Goal: Task Accomplishment & Management: Manage account settings

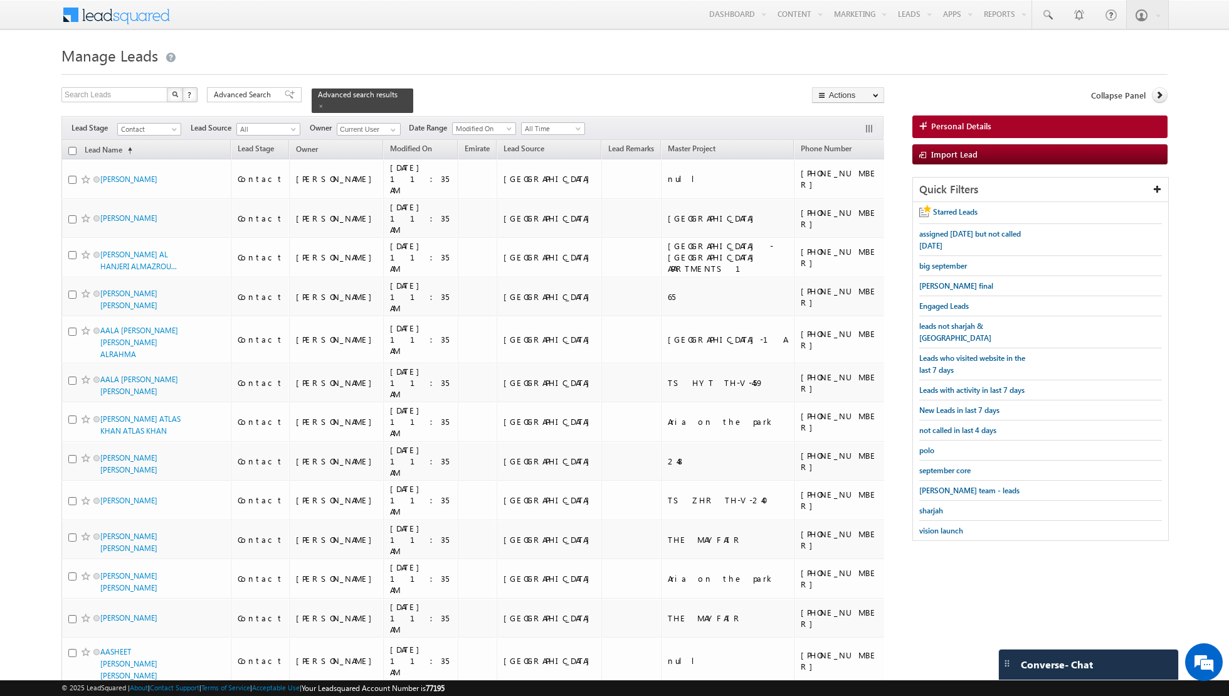
click at [75, 147] on input "checkbox" at bounding box center [72, 151] width 8 height 8
checkbox input "true"
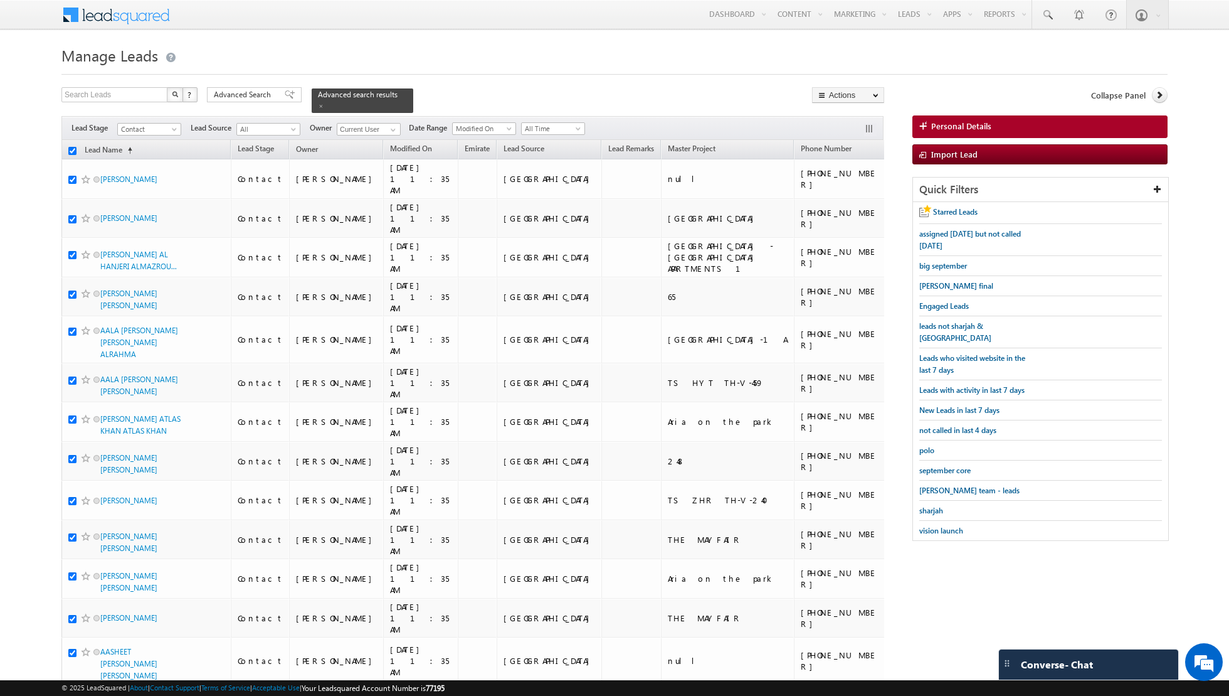
checkbox input "true"
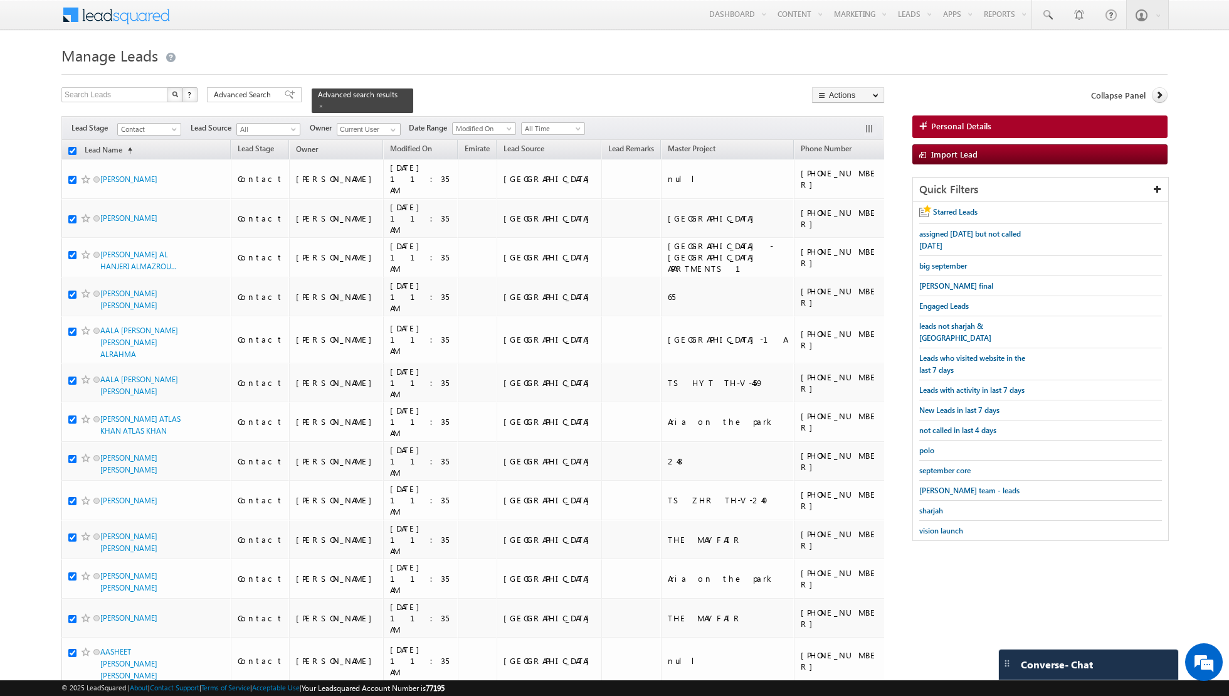
checkbox input "true"
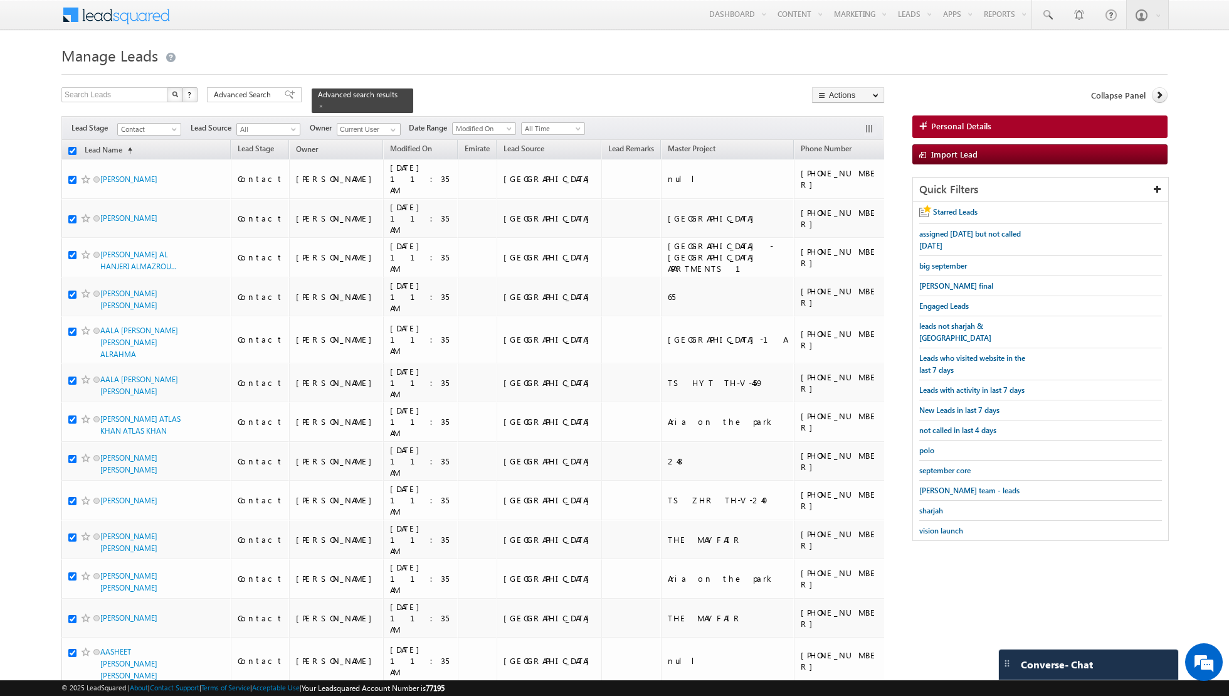
checkbox input "true"
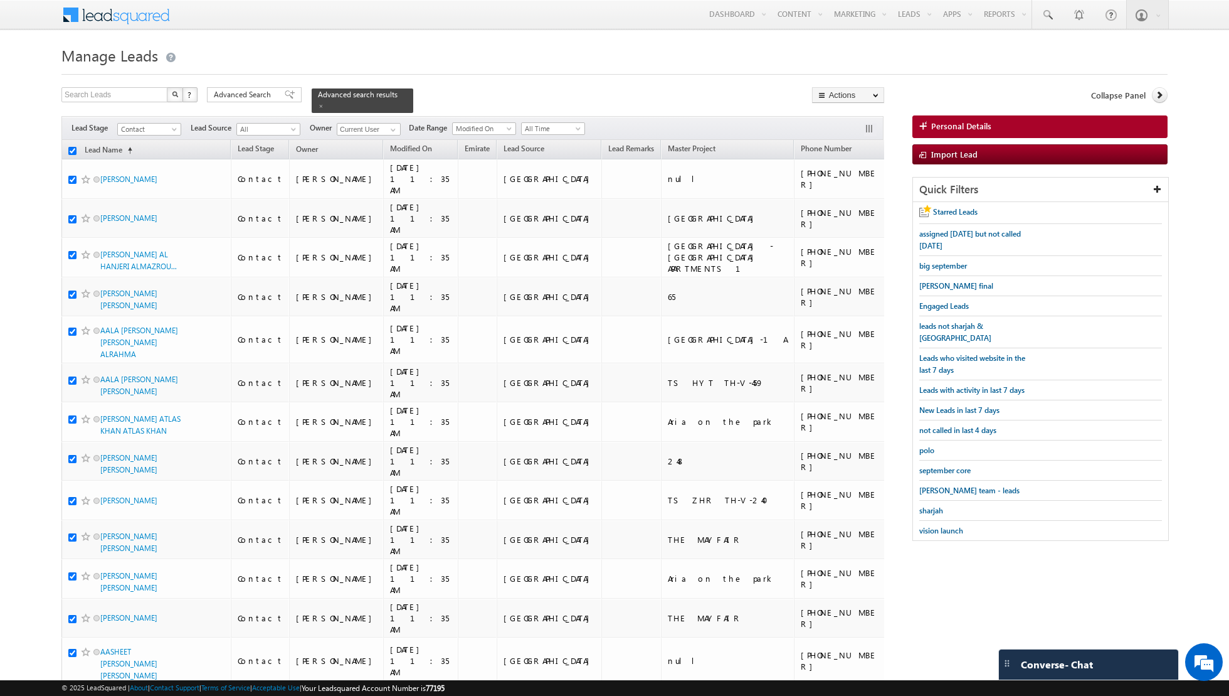
checkbox input "true"
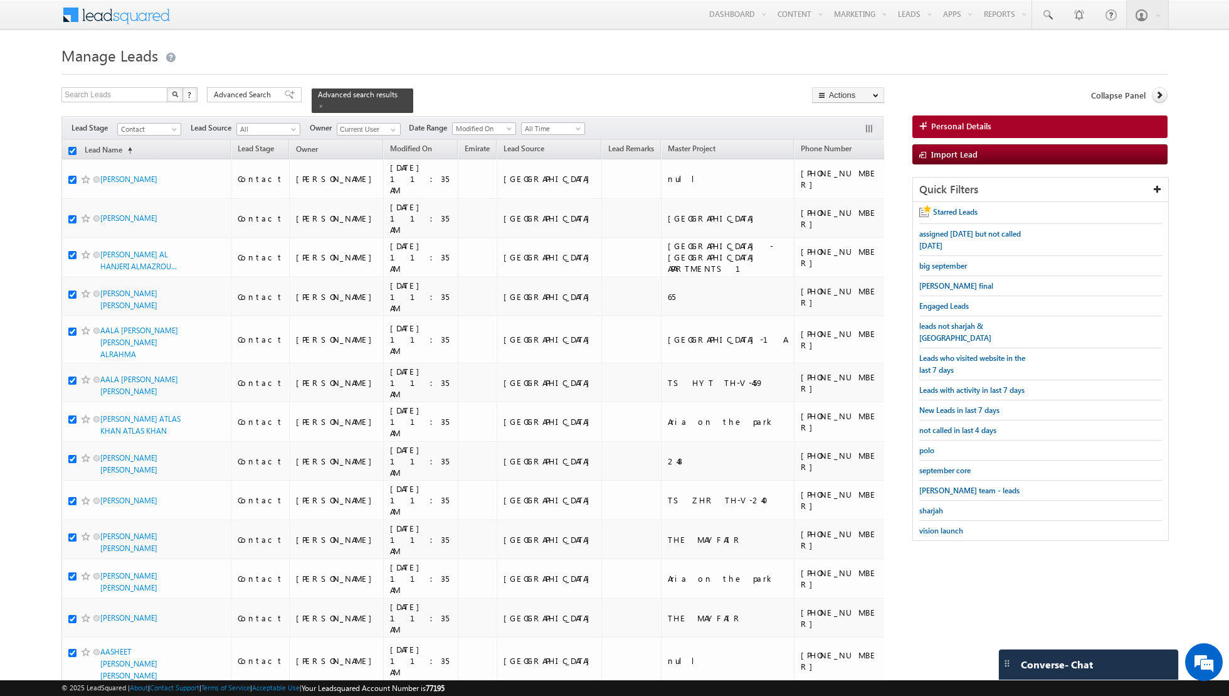
checkbox input "true"
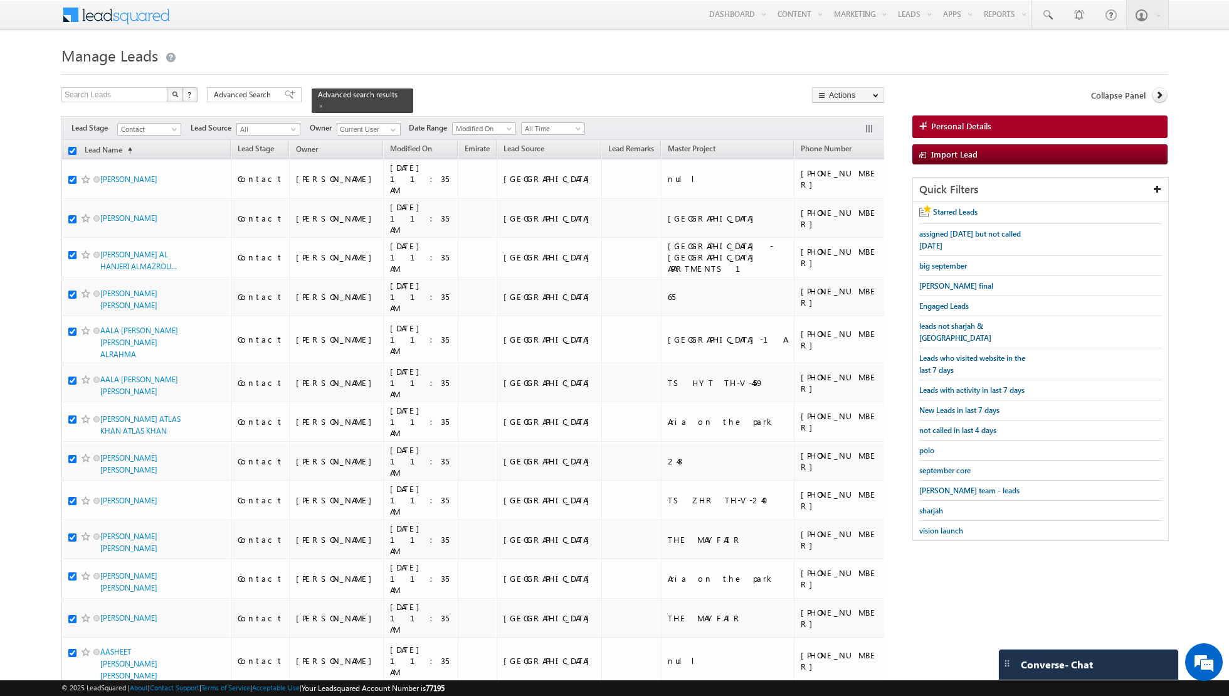
checkbox input "true"
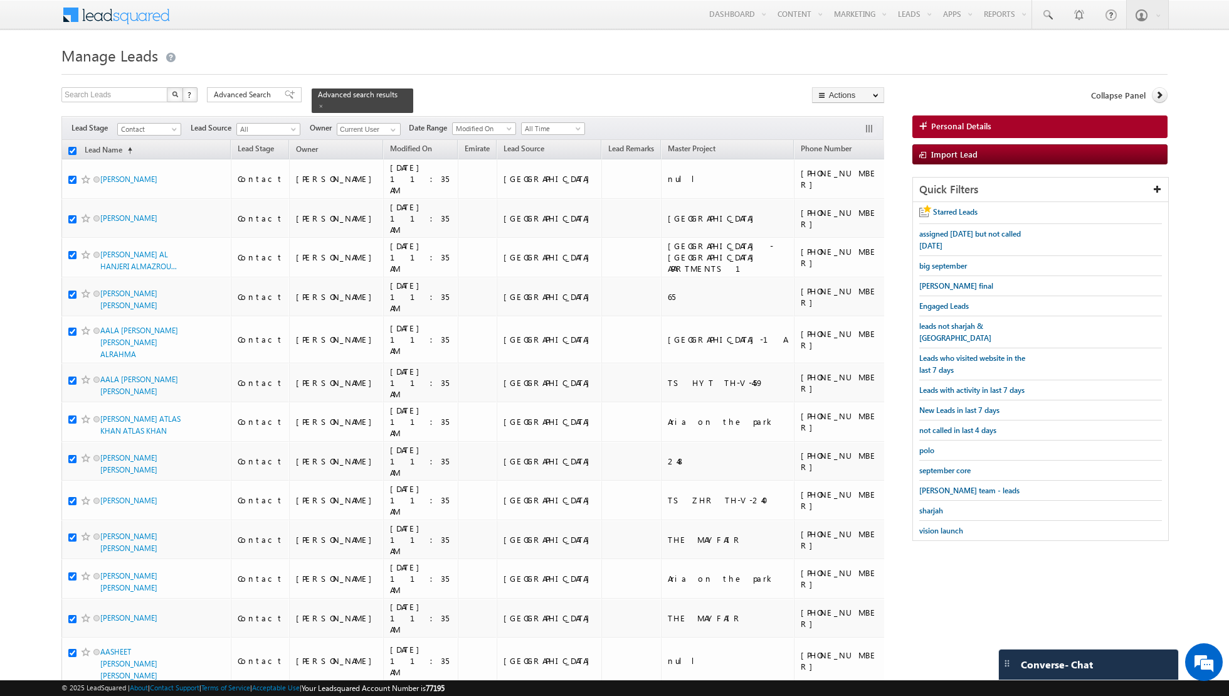
checkbox input "true"
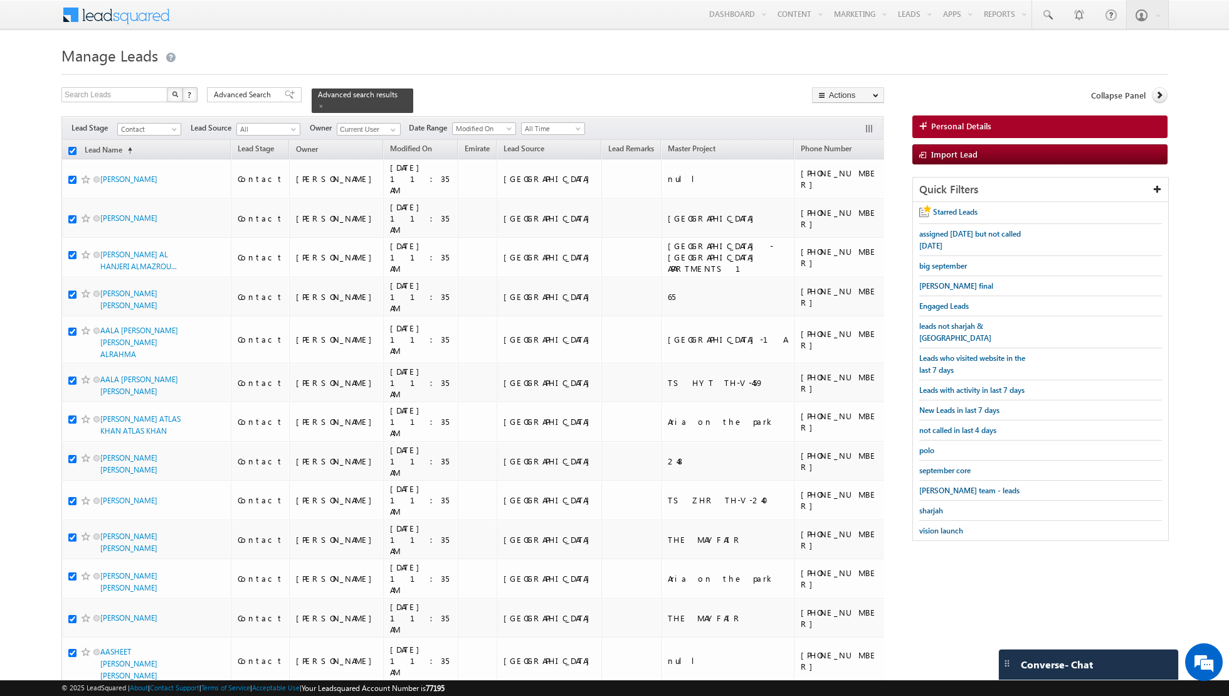
checkbox input "true"
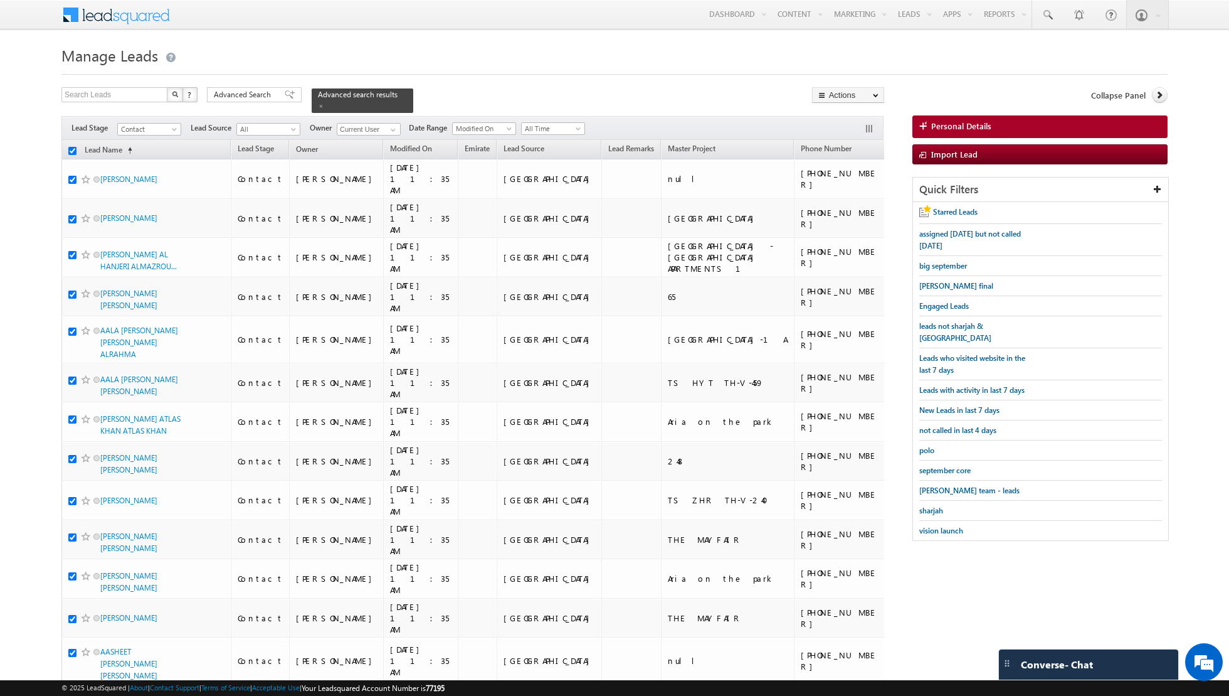
checkbox input "true"
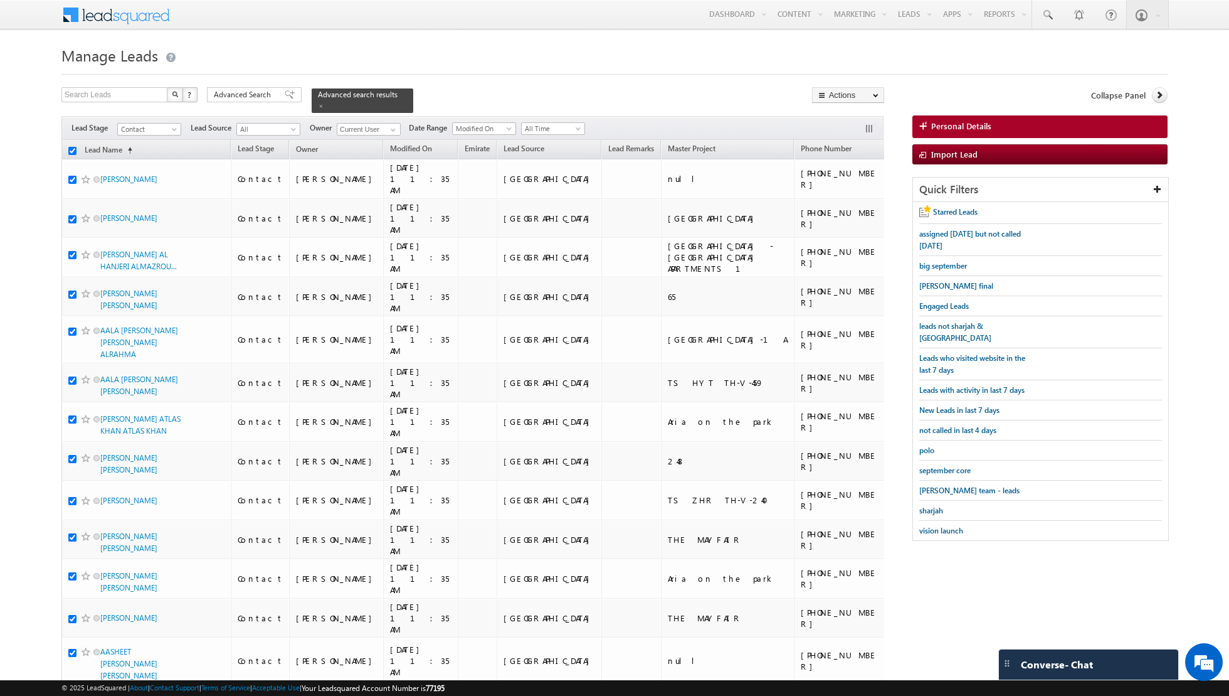
checkbox input "true"
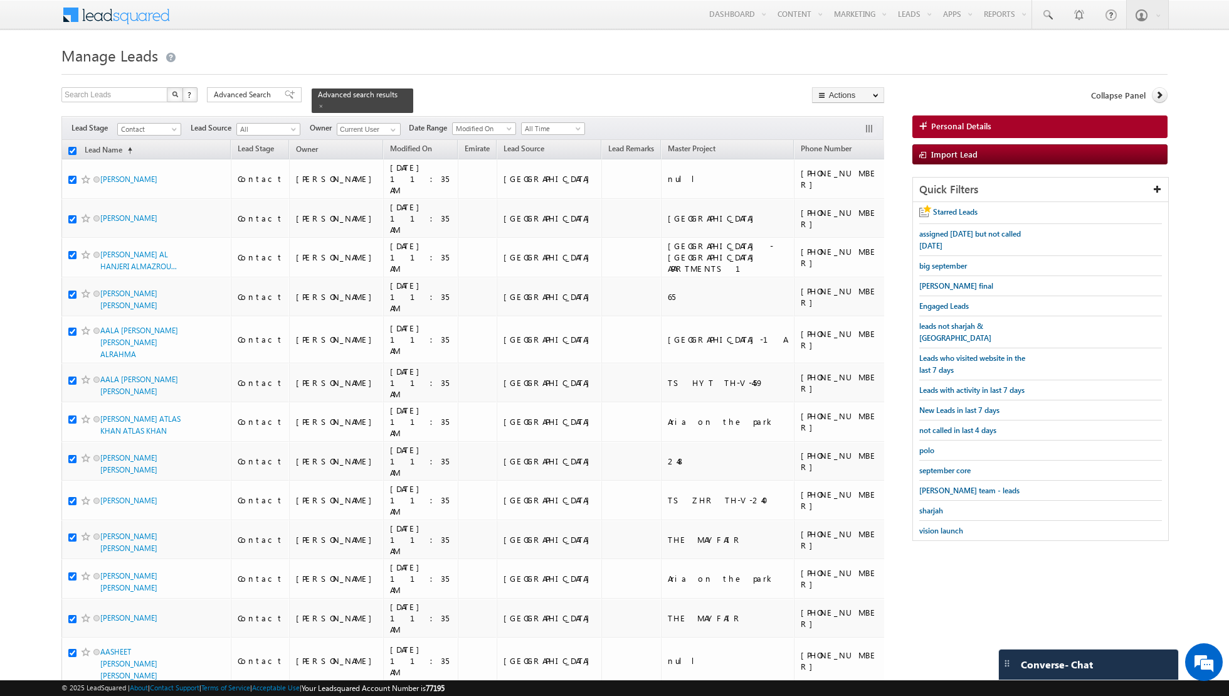
checkbox input "true"
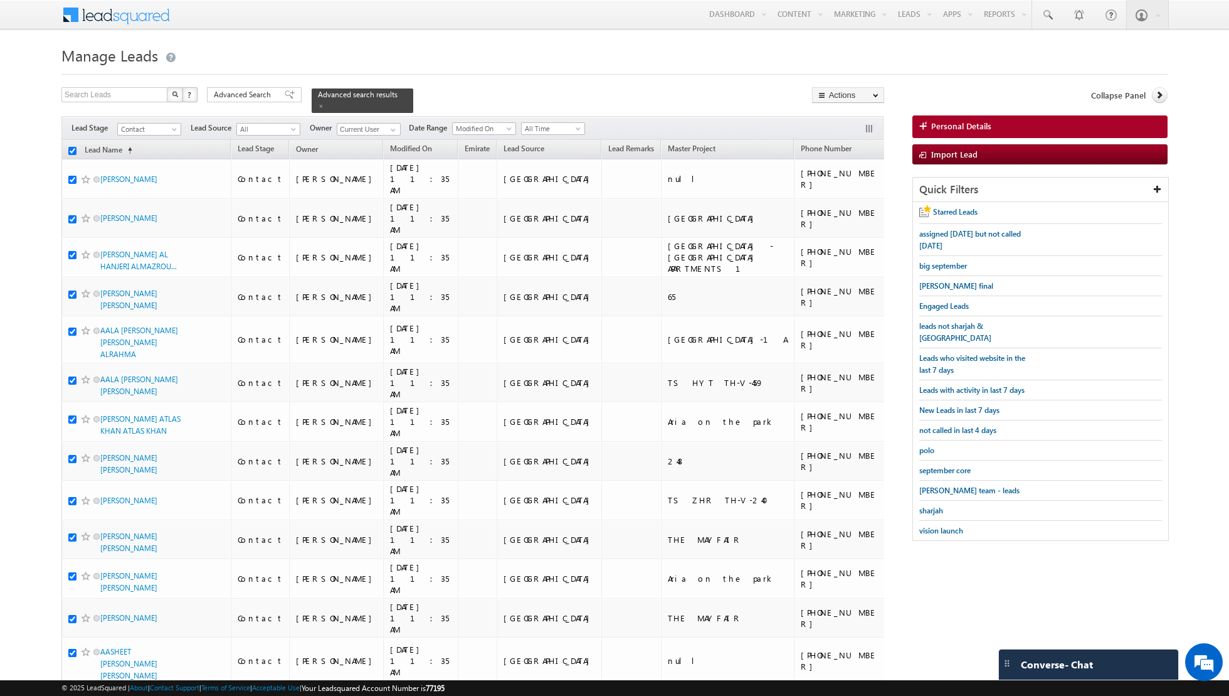
checkbox input "true"
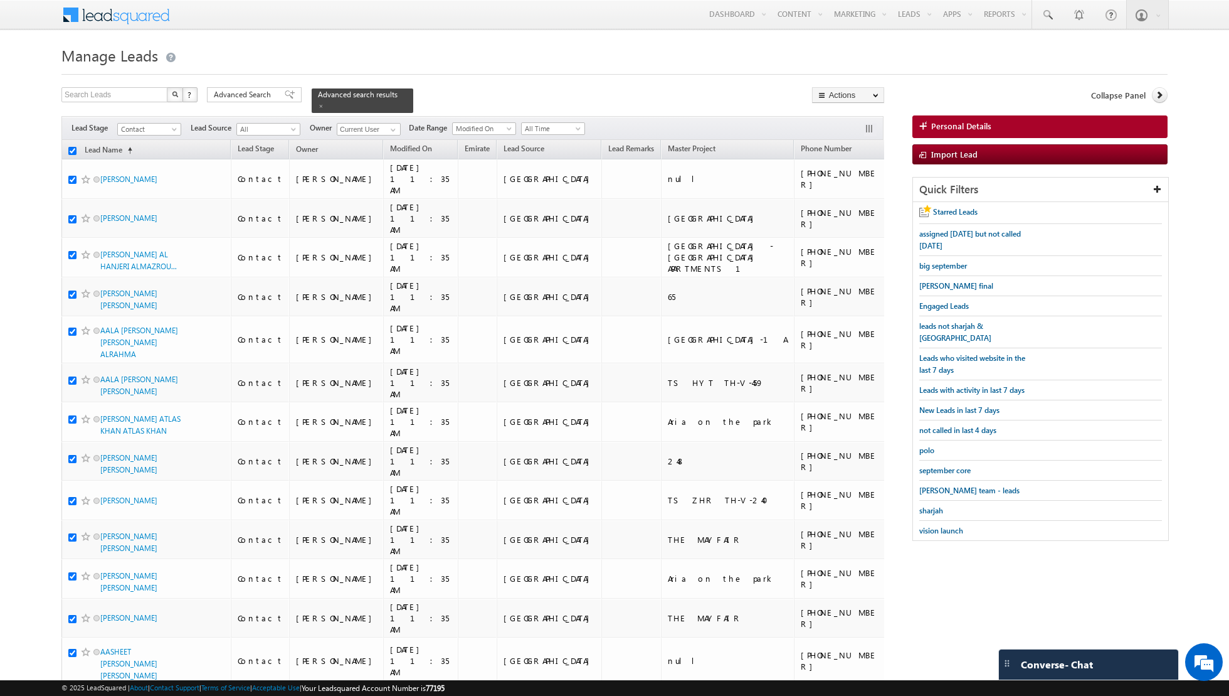
checkbox input "true"
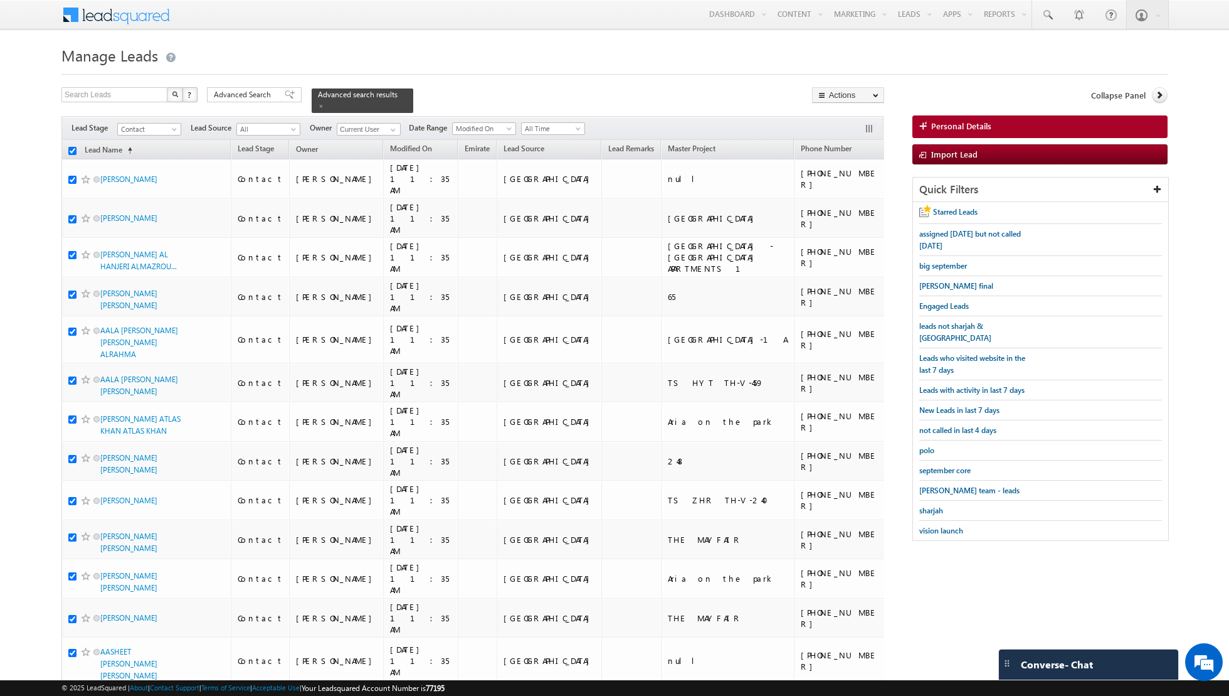
checkbox input "true"
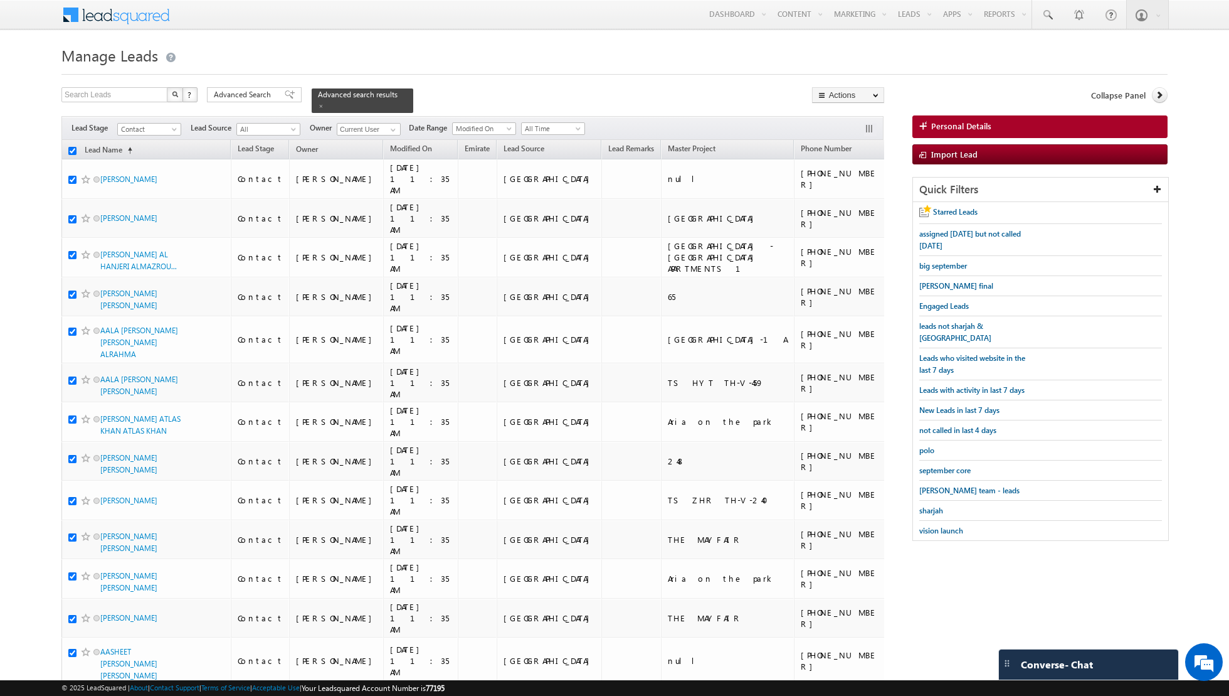
checkbox input "true"
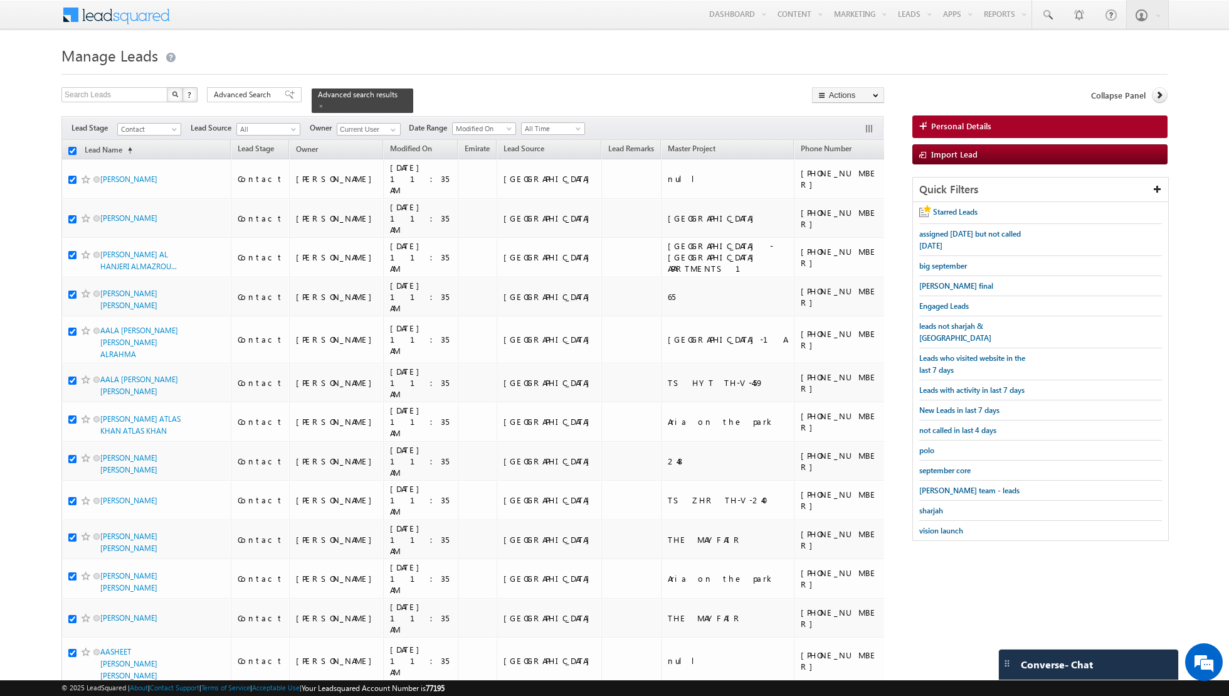
checkbox input "true"
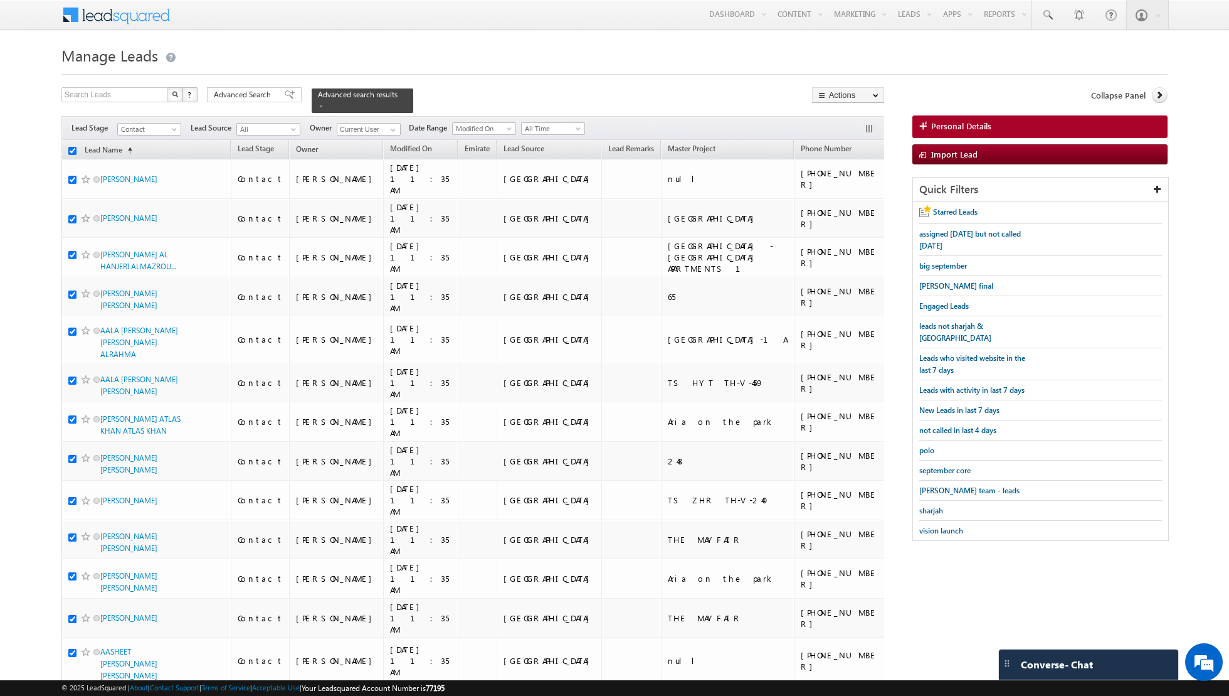
checkbox input "true"
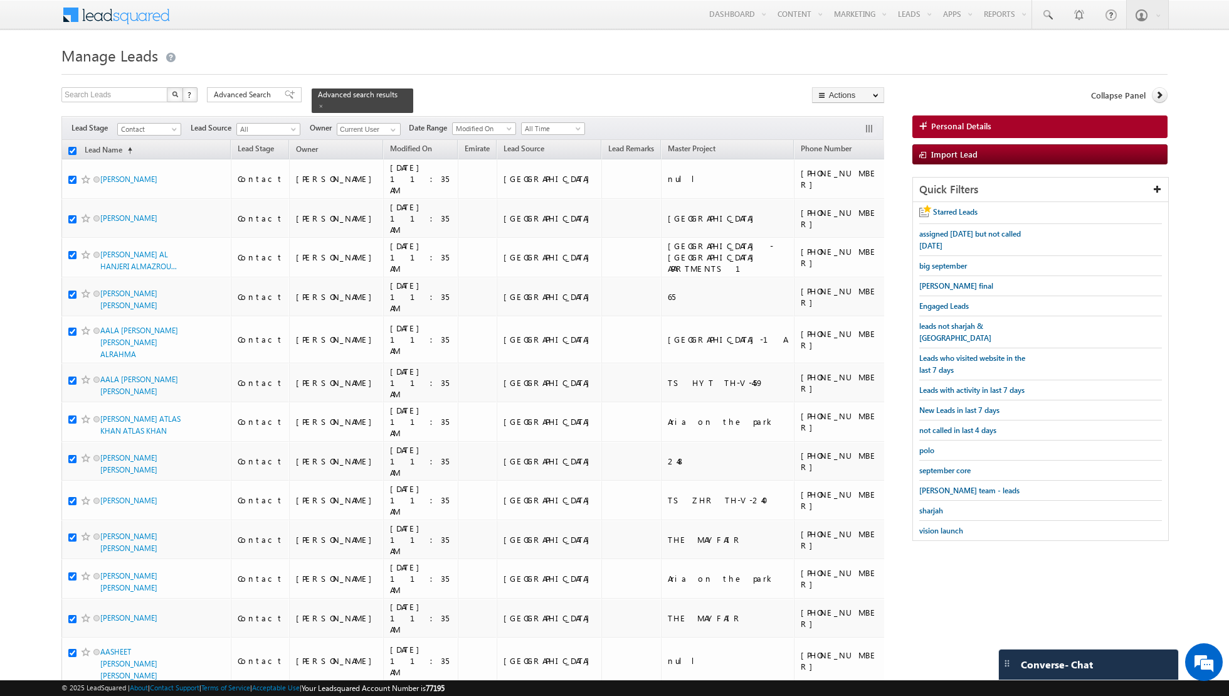
checkbox input "true"
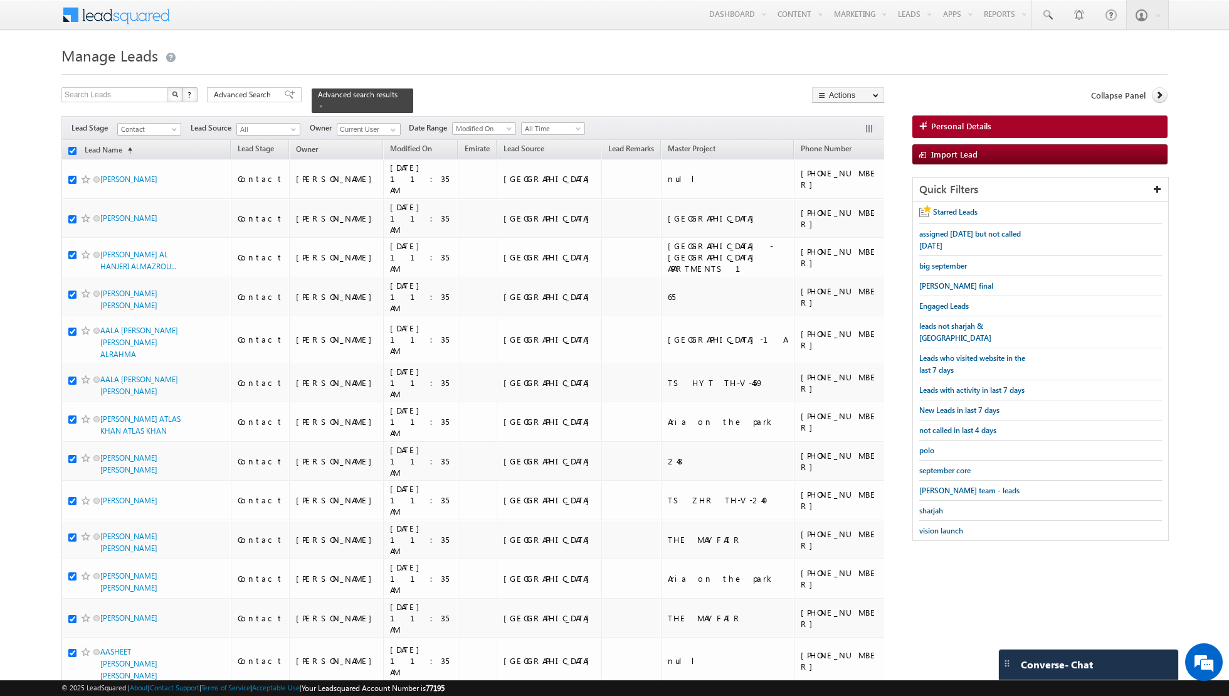
checkbox input "true"
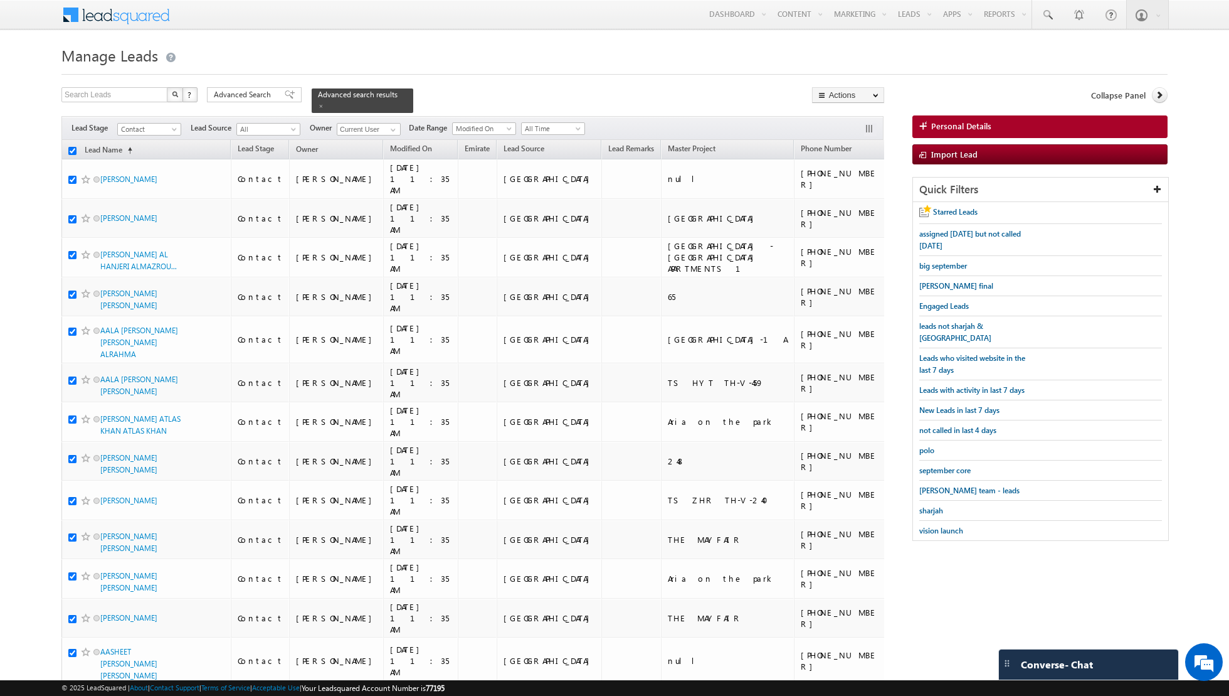
checkbox input "true"
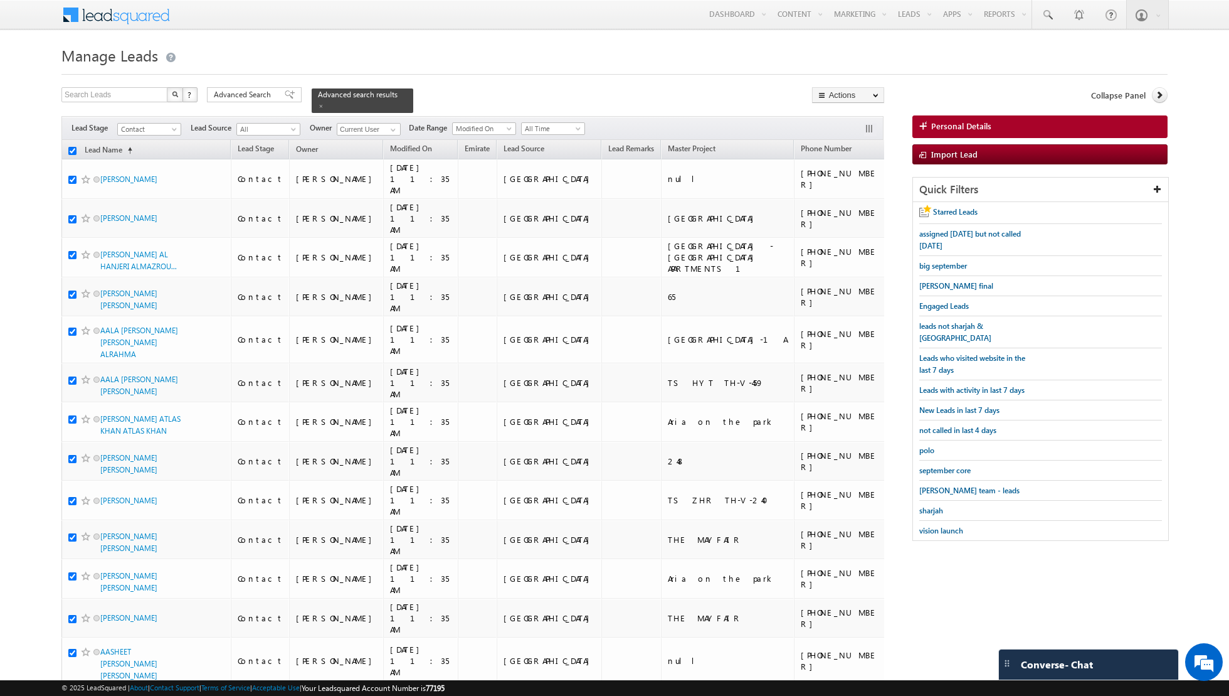
checkbox input "true"
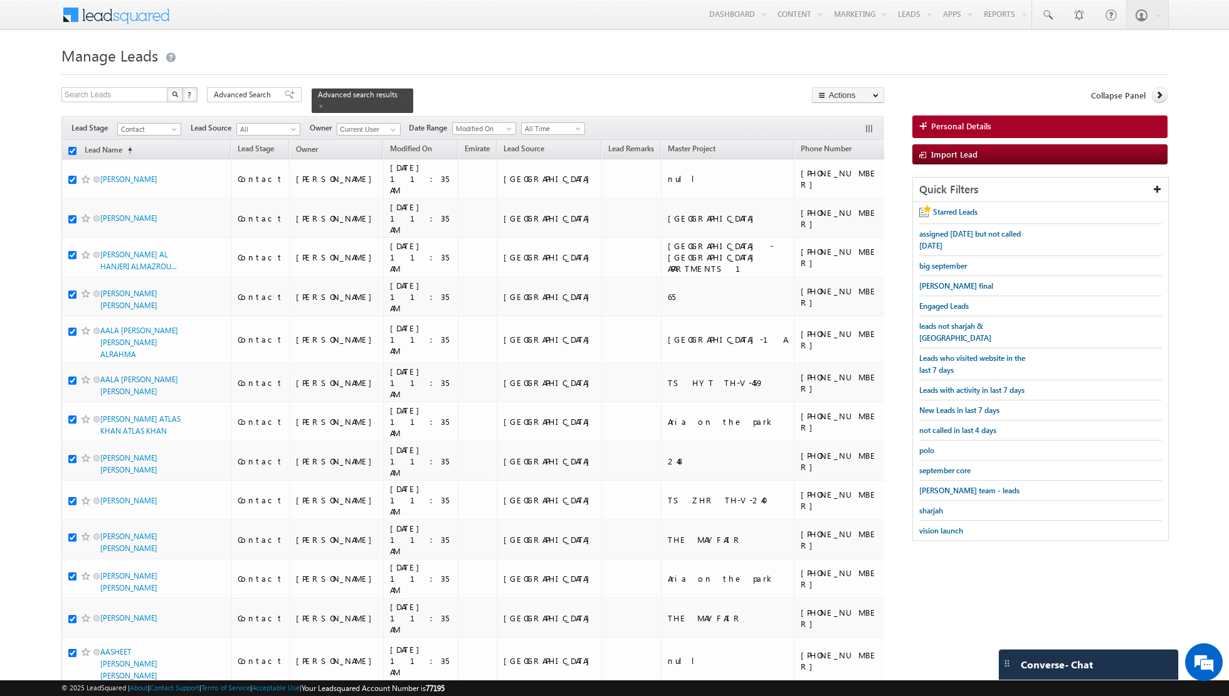
checkbox input "true"
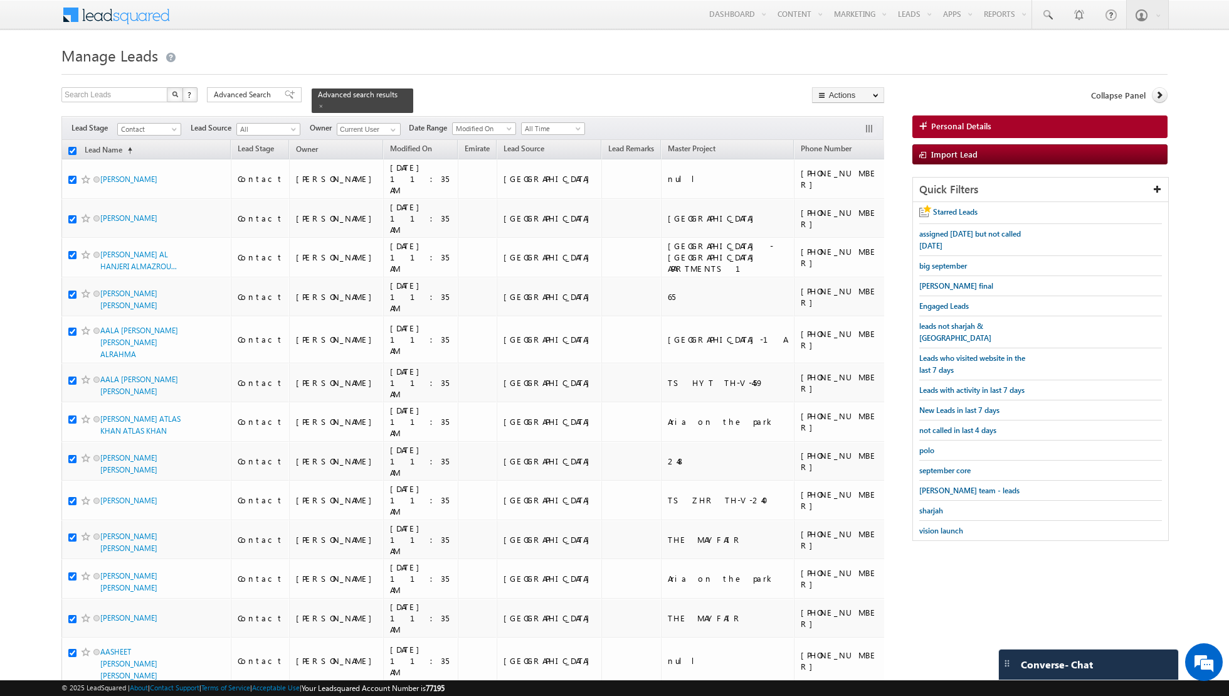
checkbox input "true"
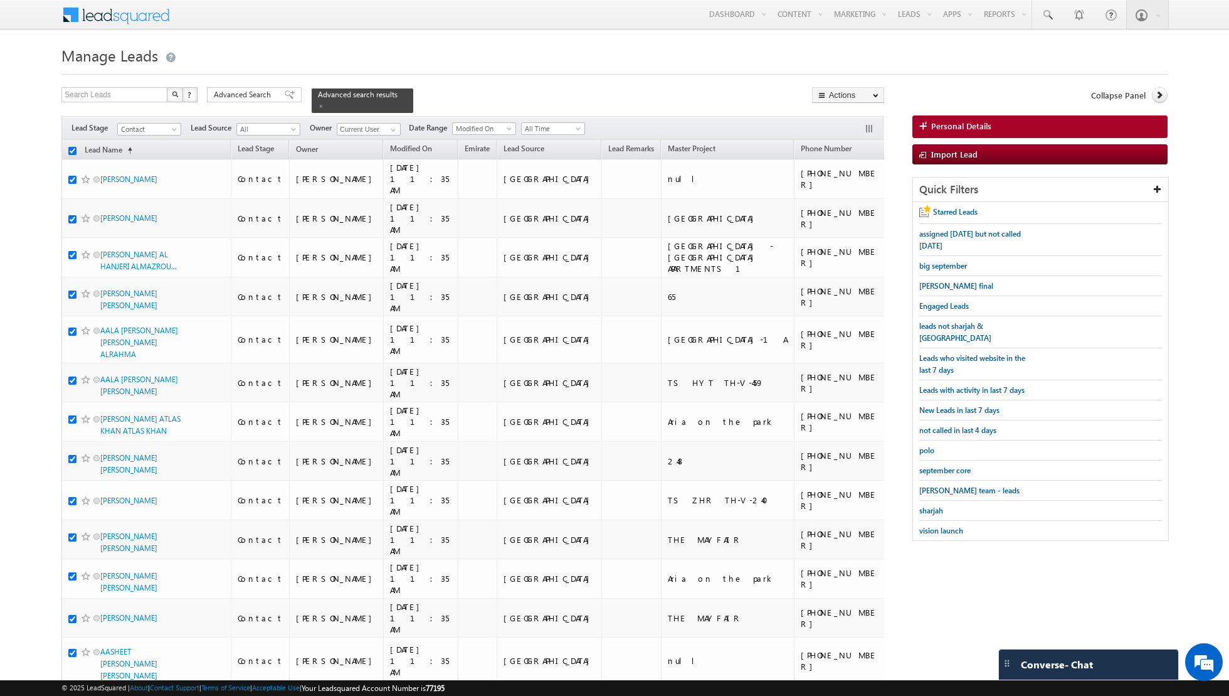
checkbox input "true"
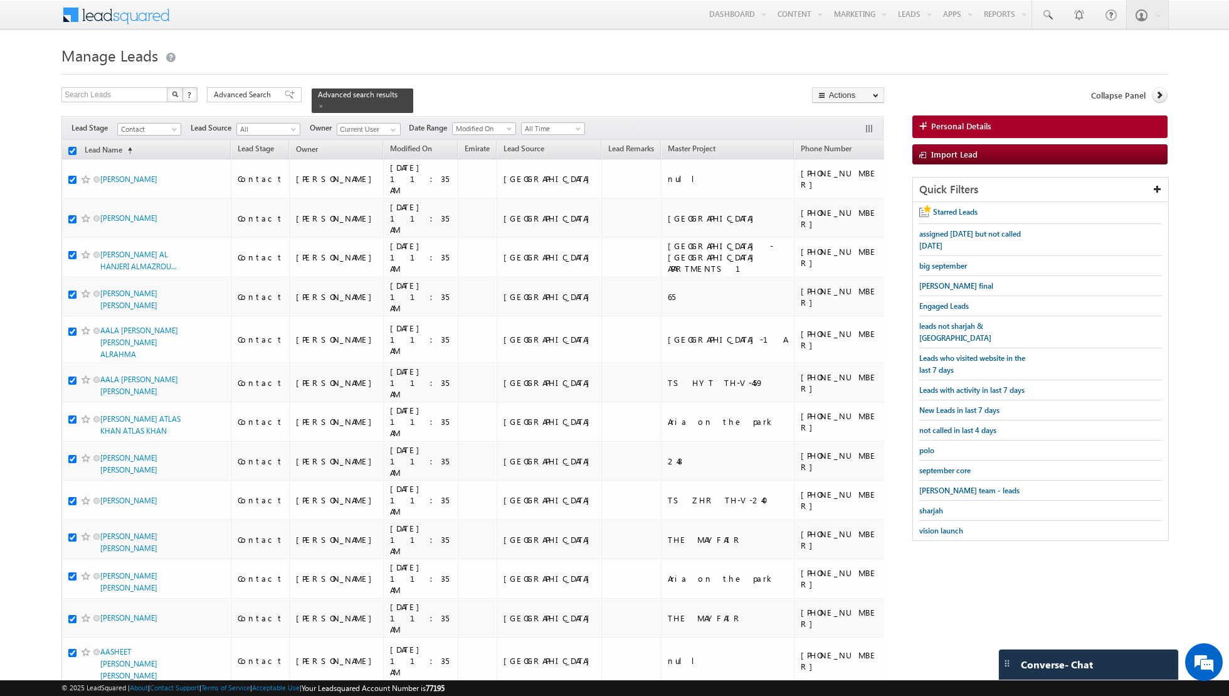
checkbox input "true"
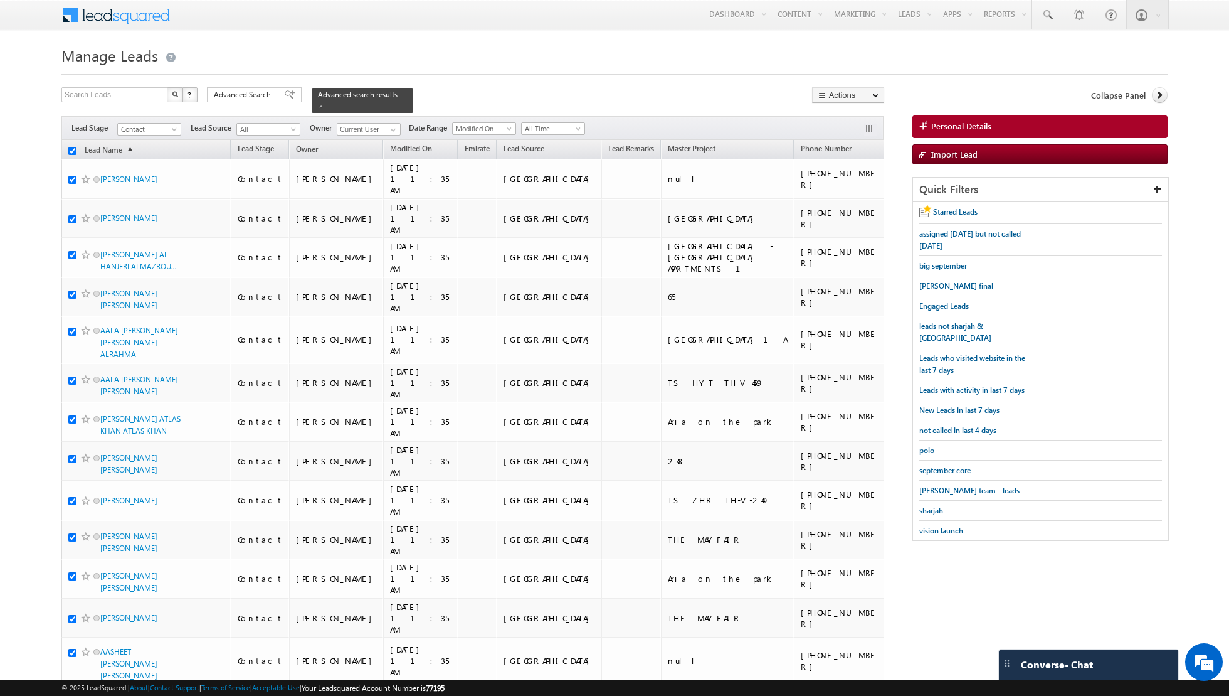
checkbox input "true"
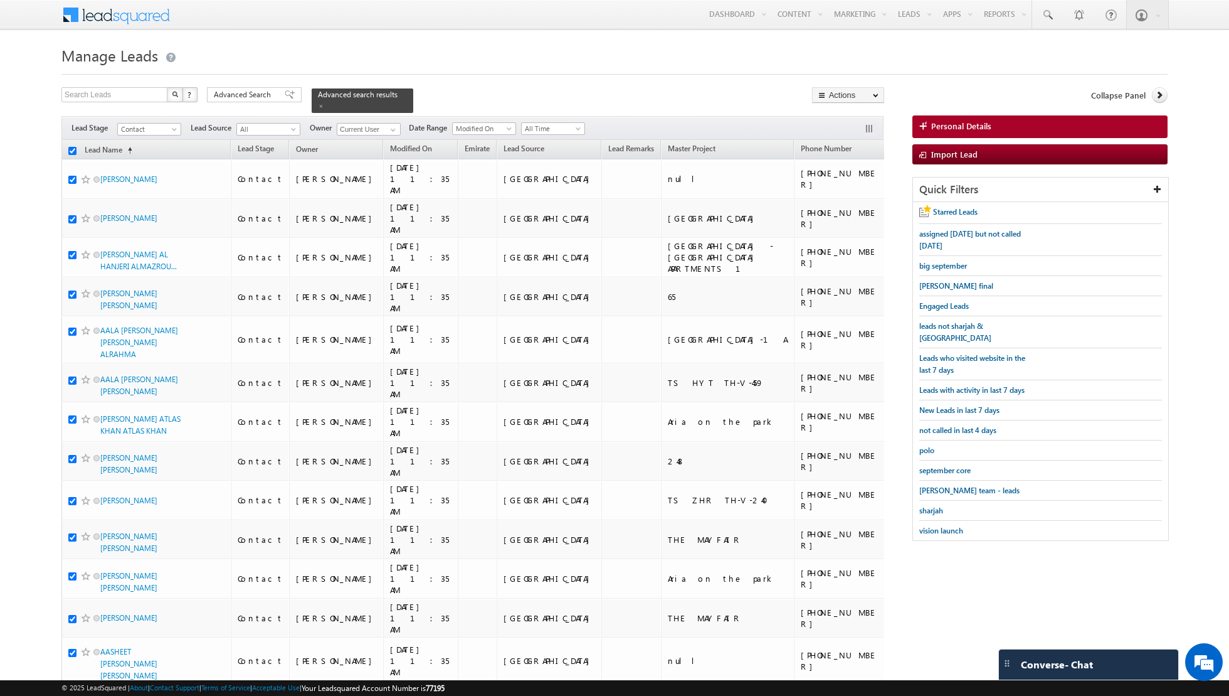
checkbox input "true"
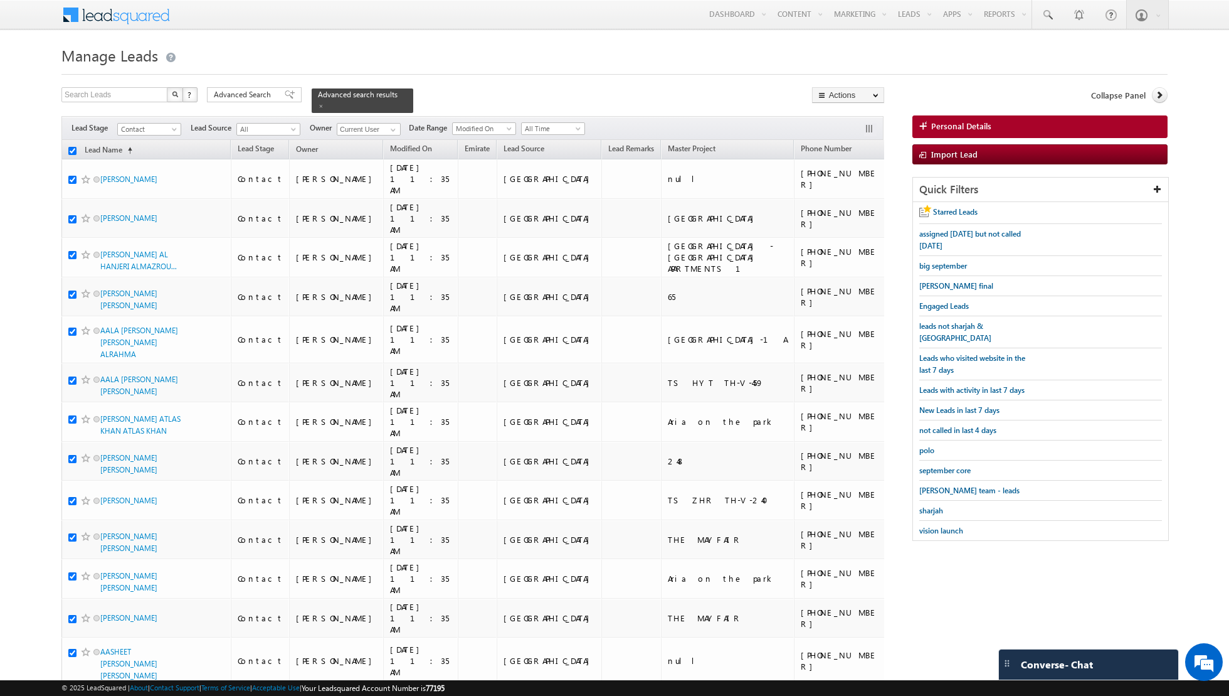
checkbox input "true"
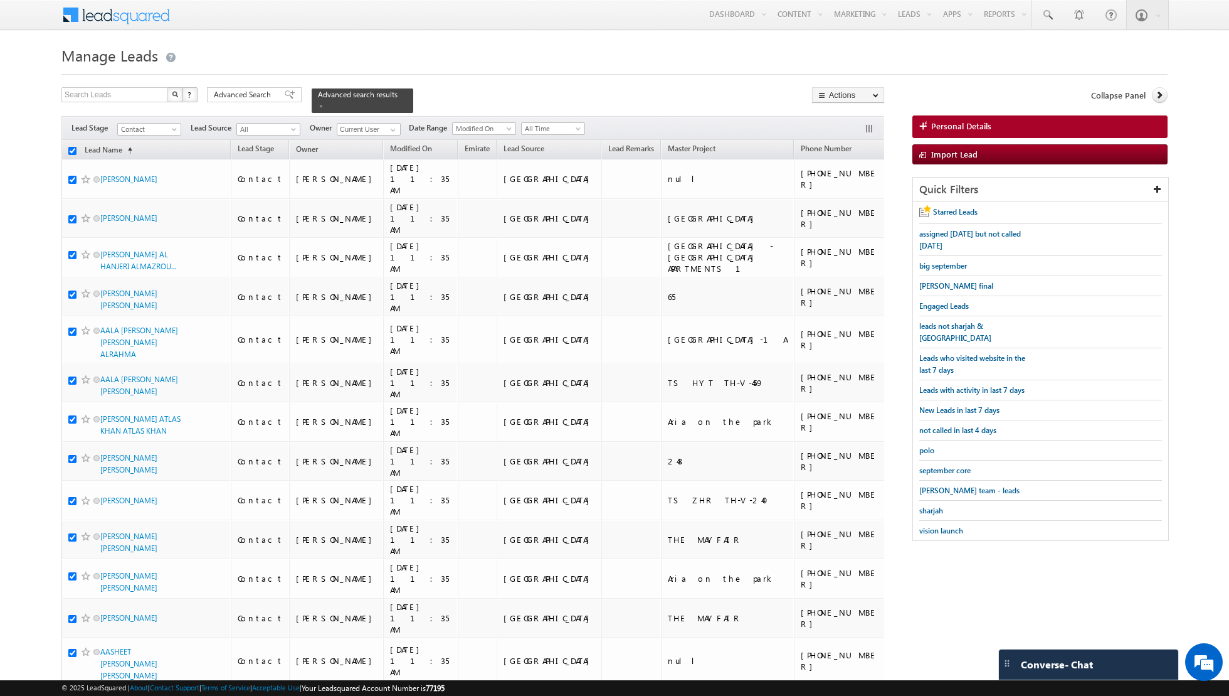
checkbox input "true"
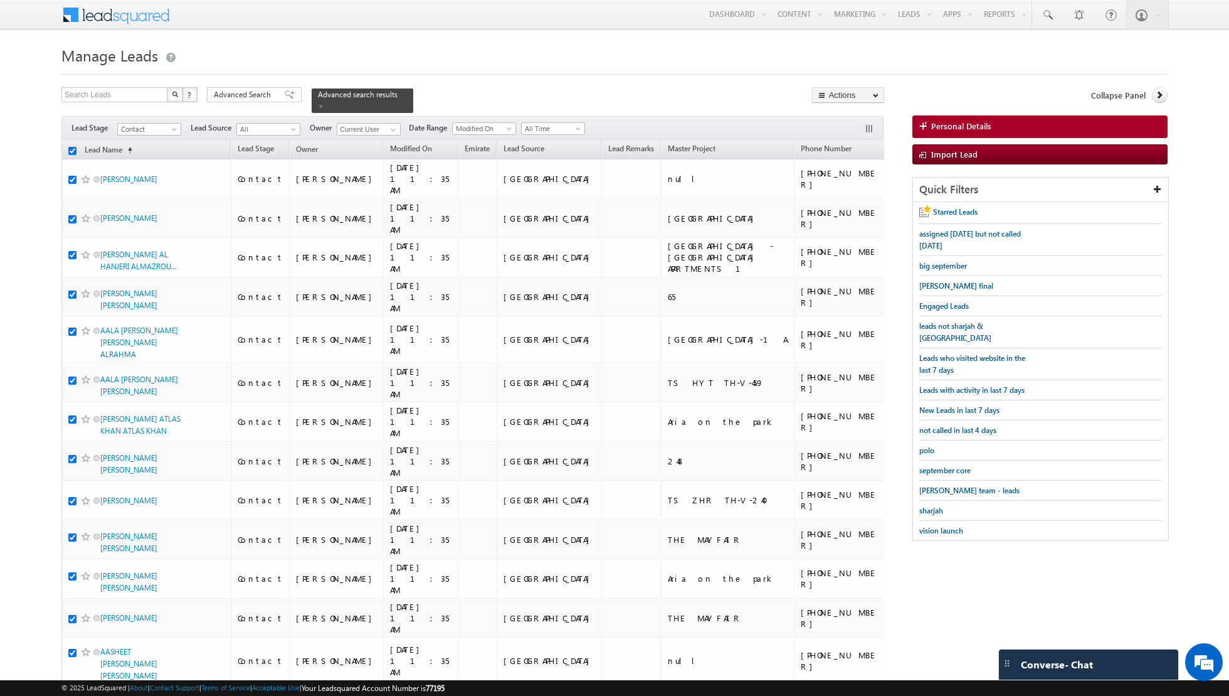
checkbox input "true"
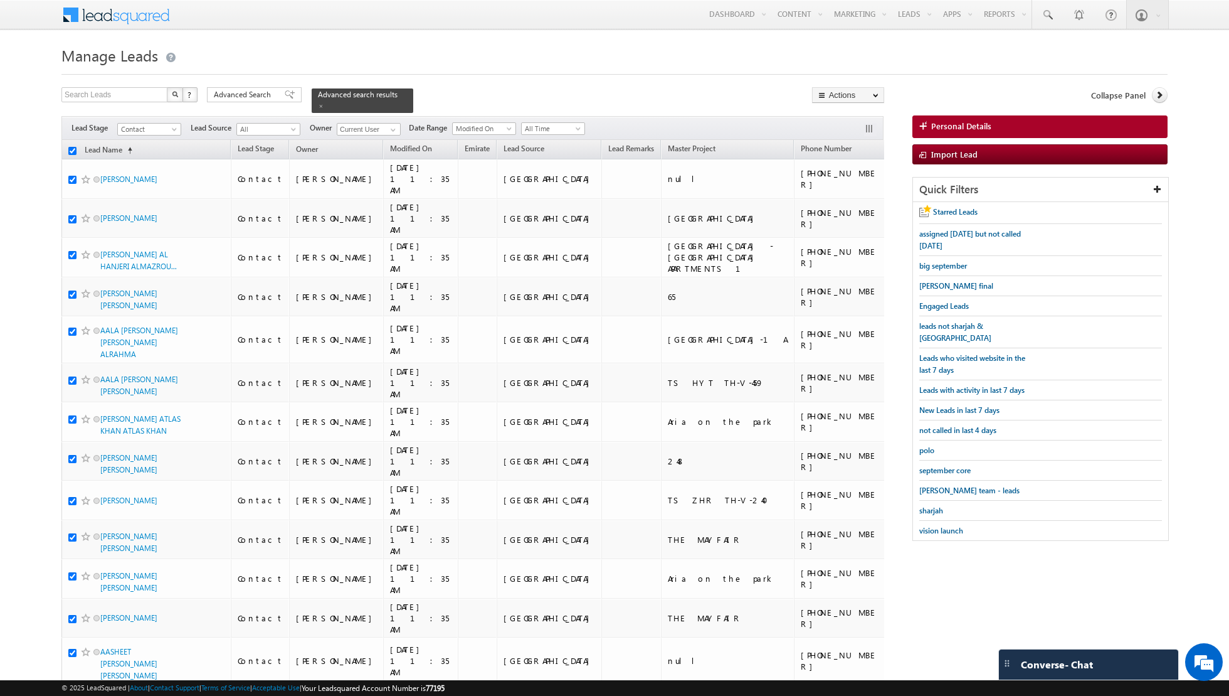
checkbox input "true"
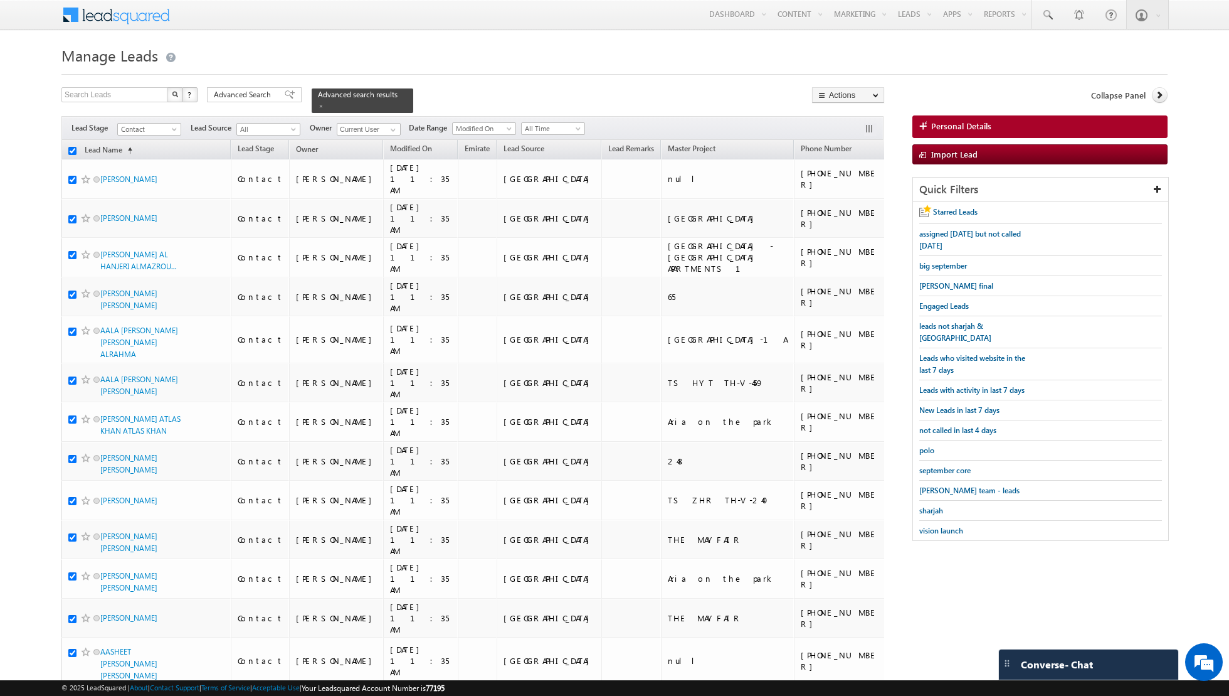
checkbox input "true"
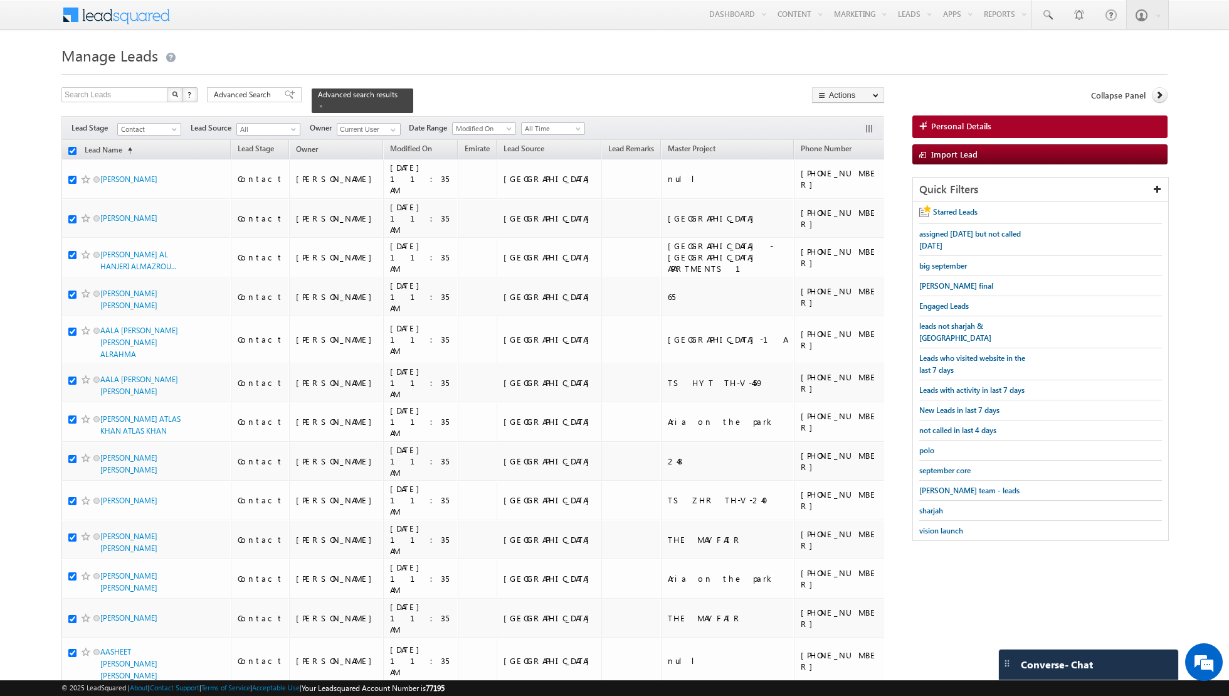
checkbox input "true"
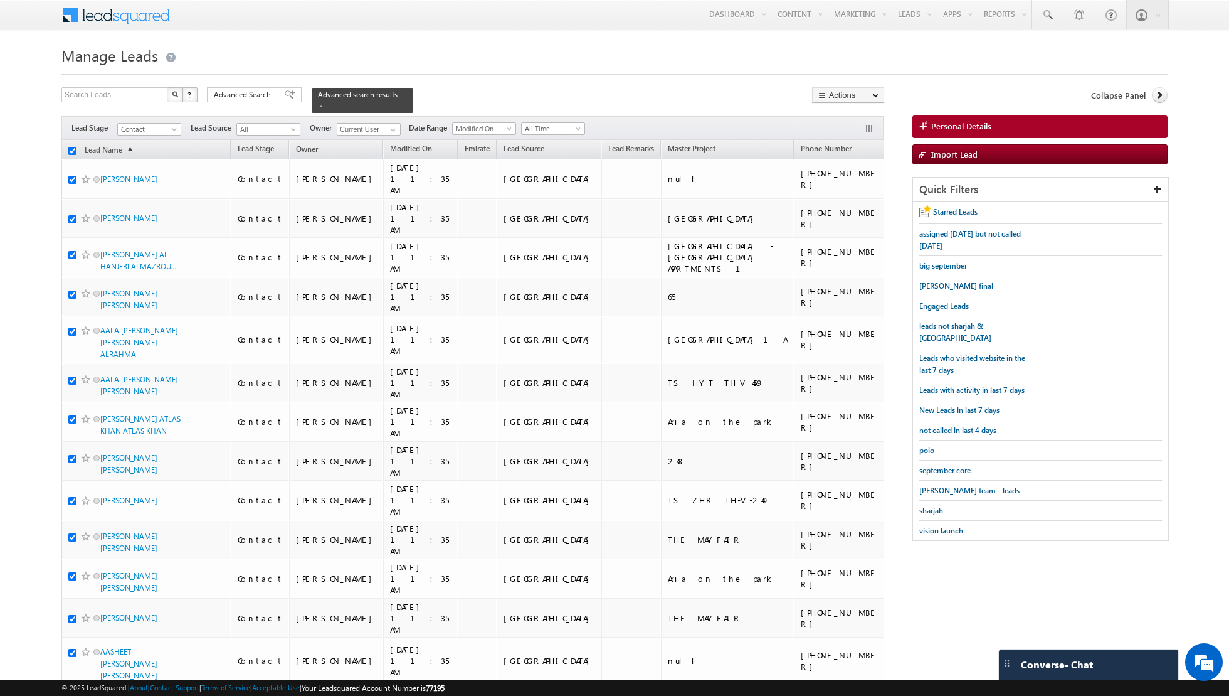
checkbox input "true"
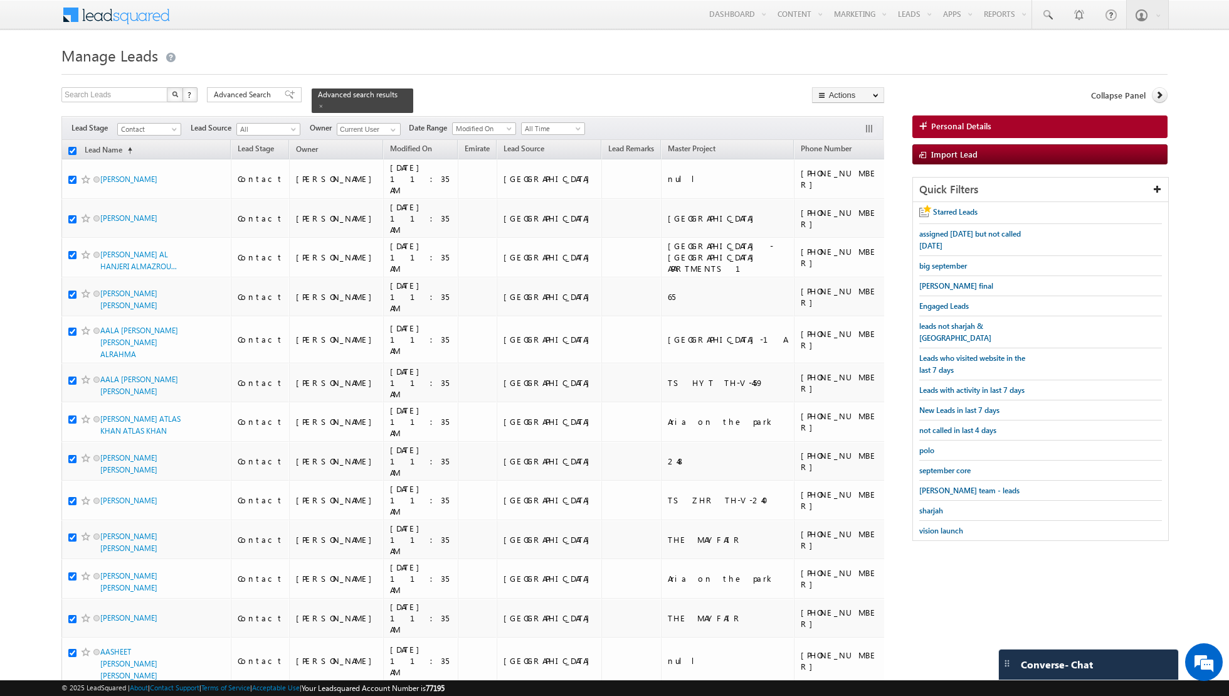
checkbox input "true"
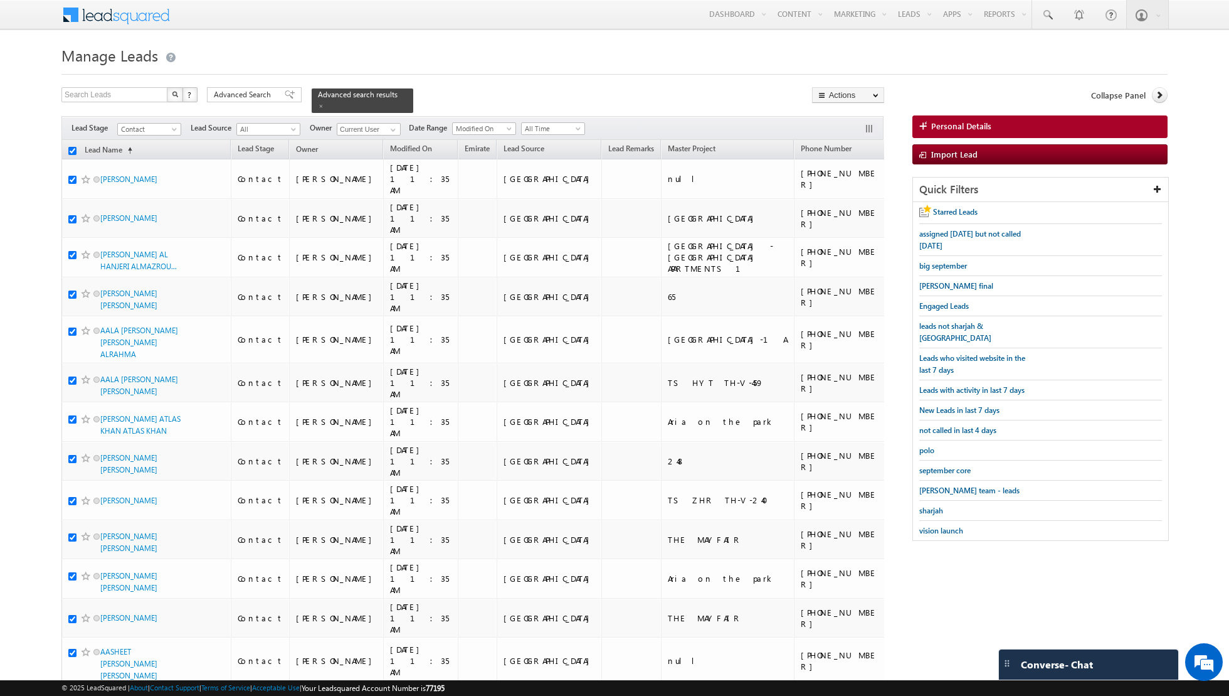
checkbox input "true"
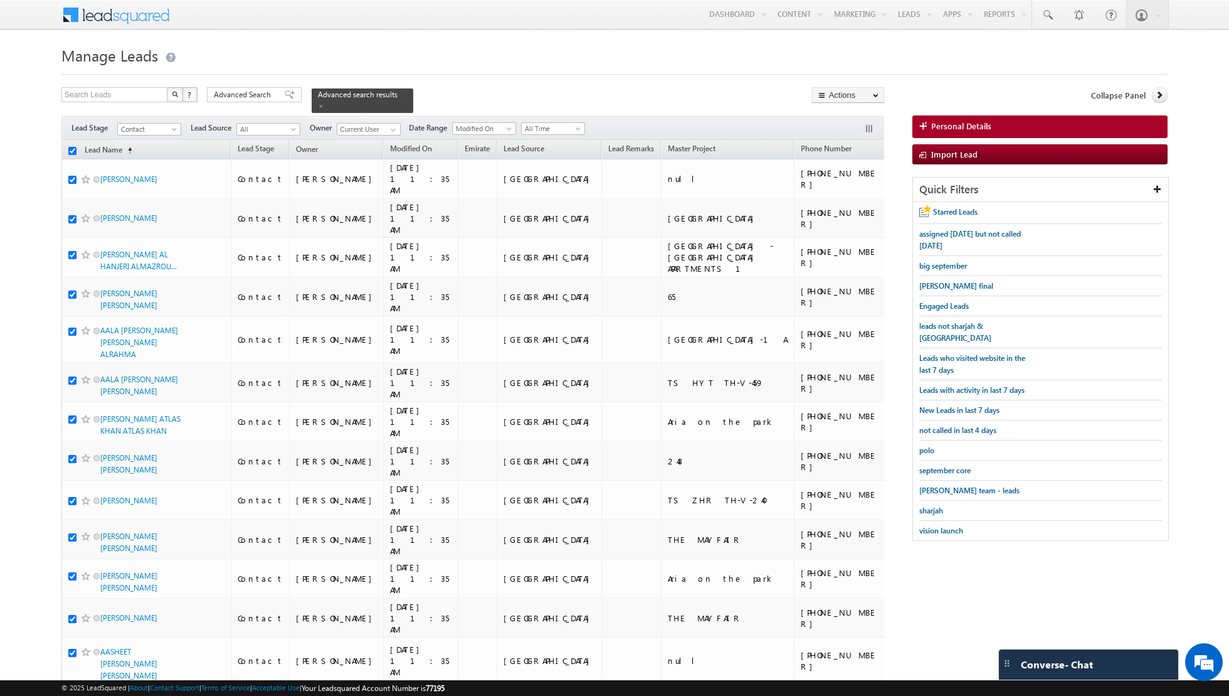
checkbox input "true"
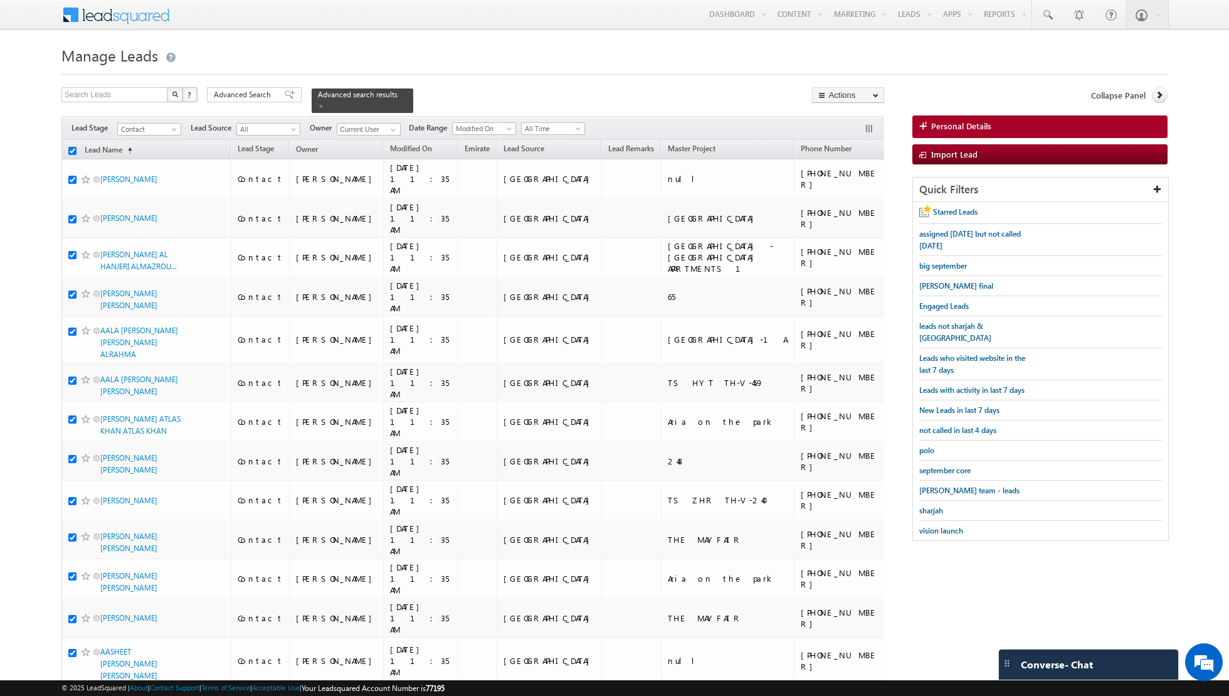
checkbox input "true"
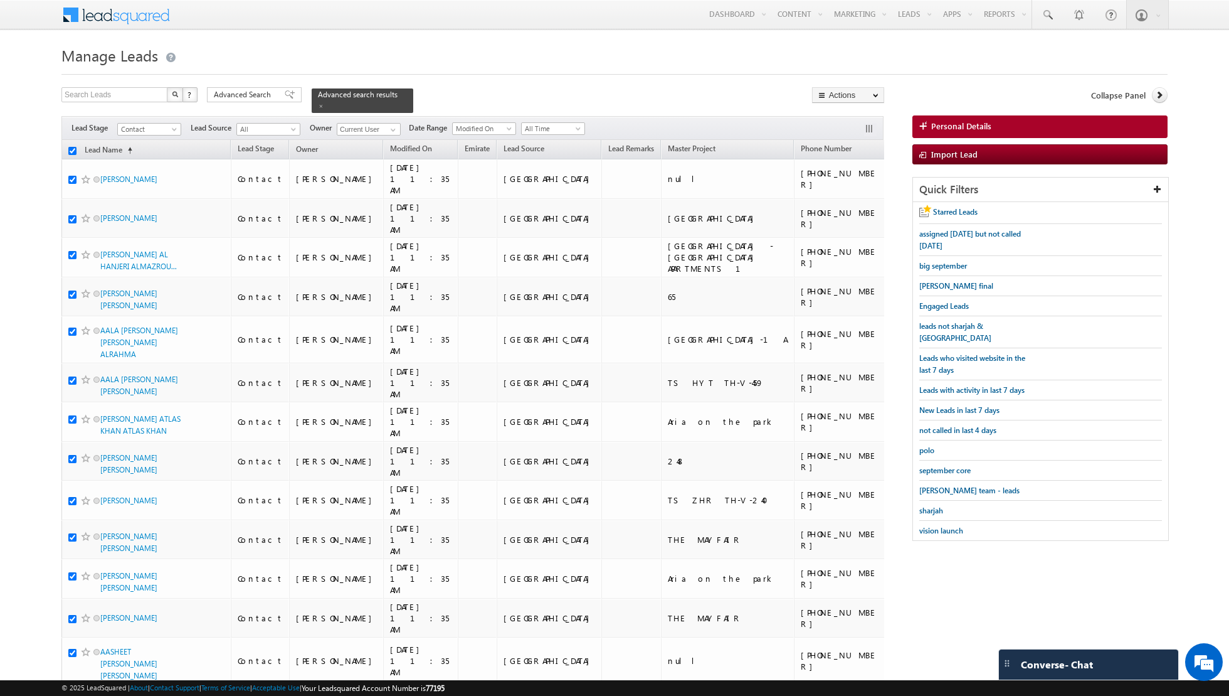
checkbox input "true"
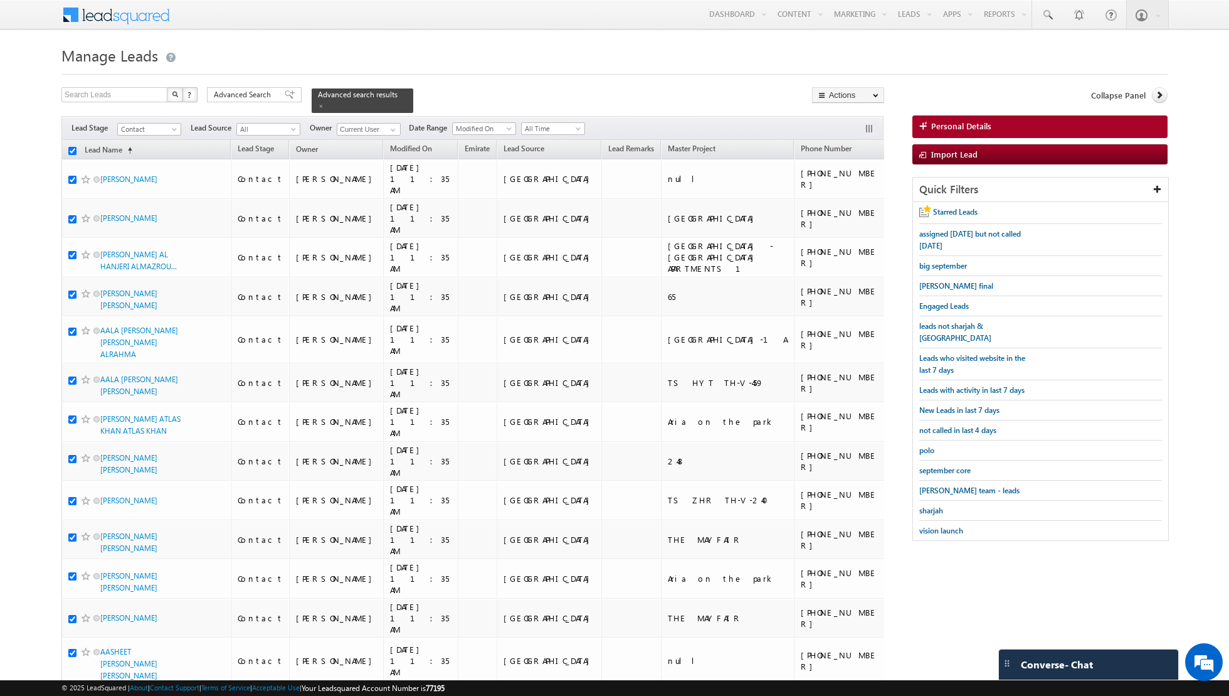
checkbox input "true"
click at [844, 206] on link "Change Owner" at bounding box center [848, 203] width 71 height 15
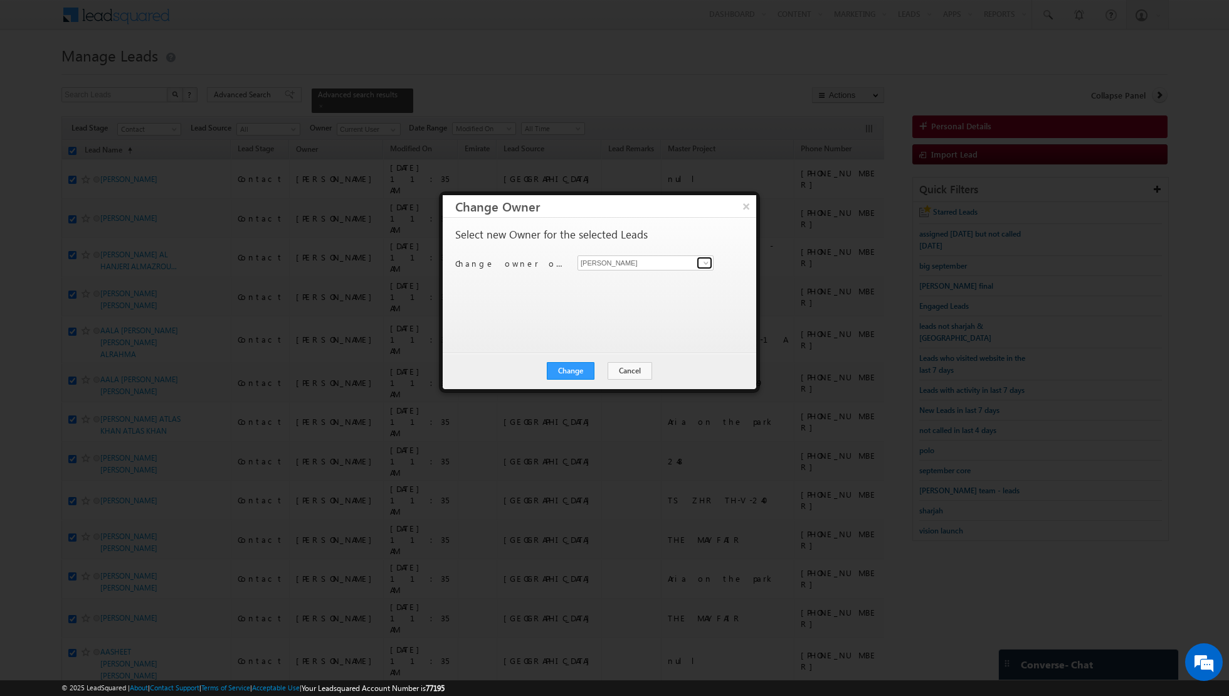
click at [707, 265] on span at bounding box center [706, 263] width 10 height 10
click at [652, 282] on span "[EMAIL_ADDRESS][PERSON_NAME][DOMAIN_NAME]" at bounding box center [639, 286] width 113 height 9
click at [564, 365] on button "Change" at bounding box center [571, 371] width 48 height 18
click at [603, 370] on button "Close" at bounding box center [601, 371] width 40 height 18
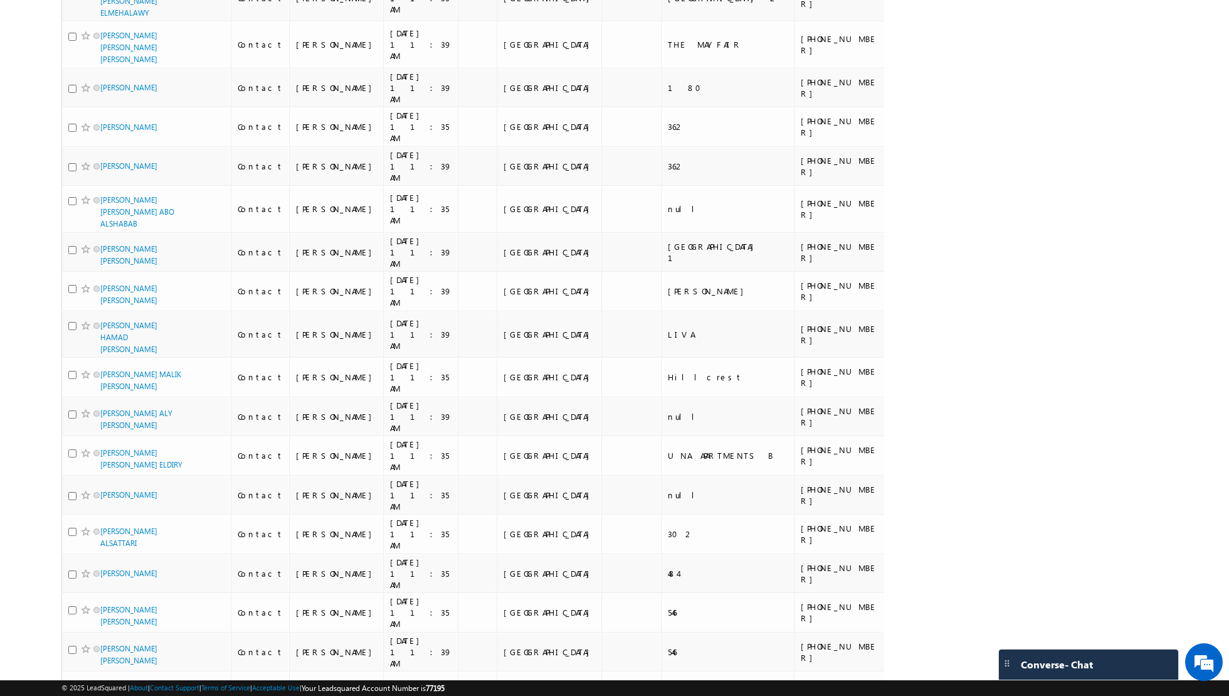
scroll to position [7580, 0]
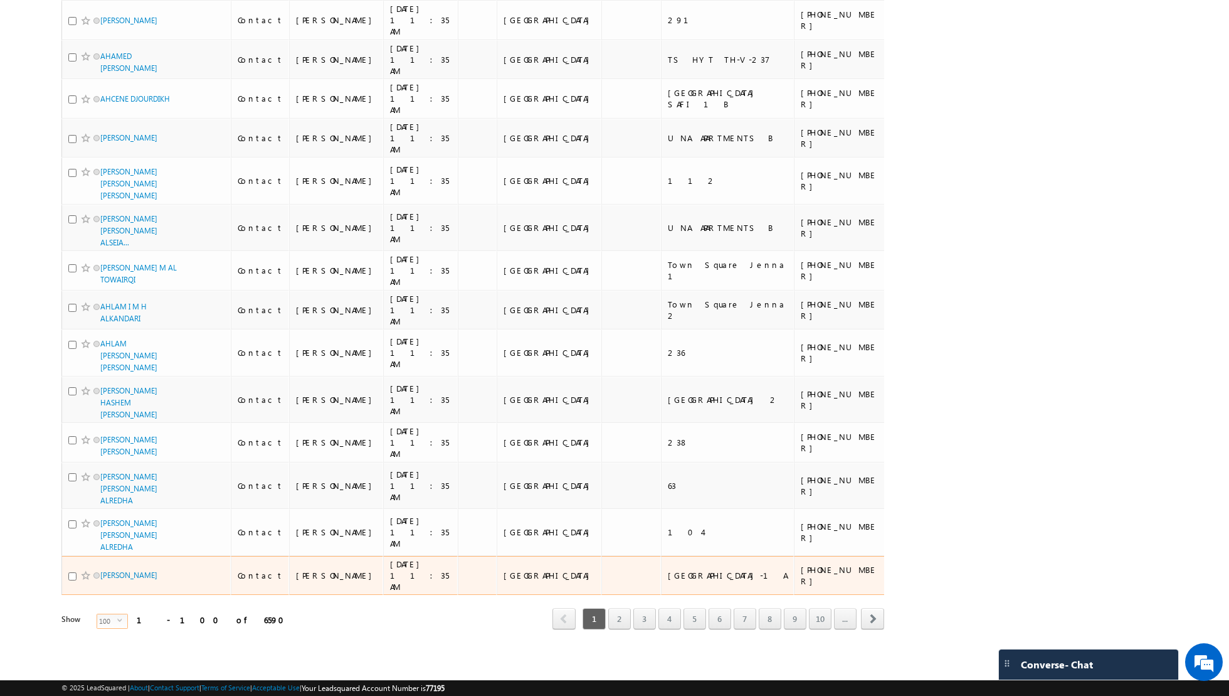
scroll to position [3644, 0]
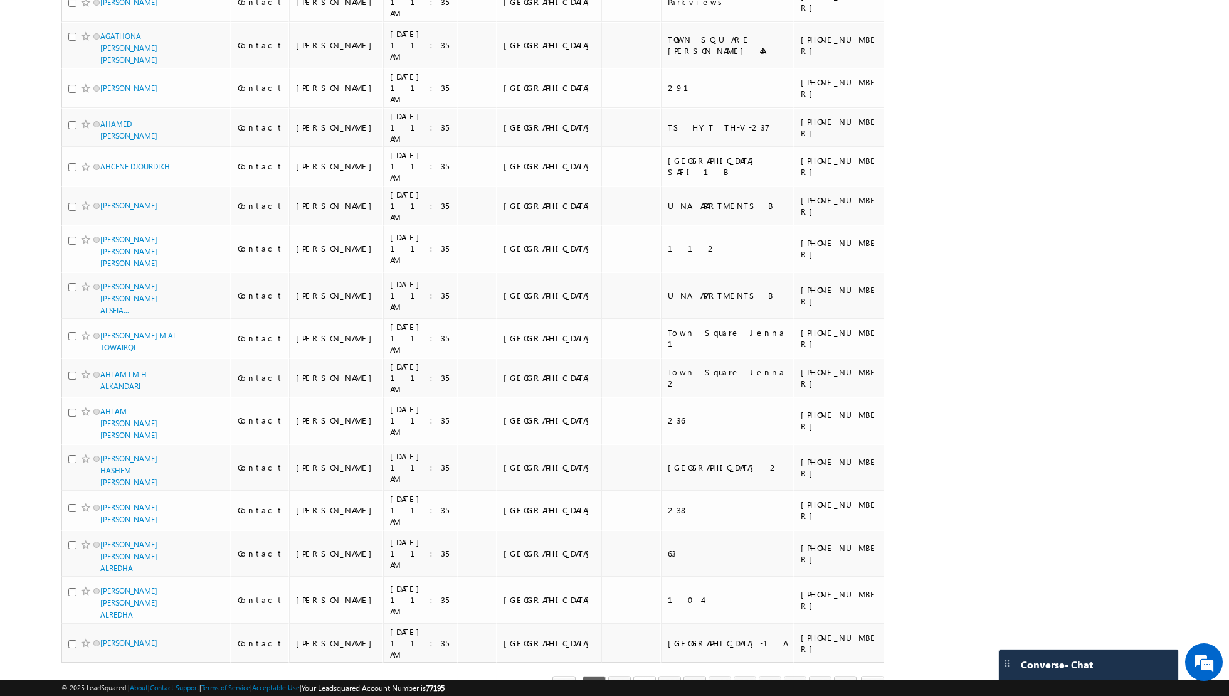
click at [645, 675] on link "3" at bounding box center [644, 685] width 23 height 21
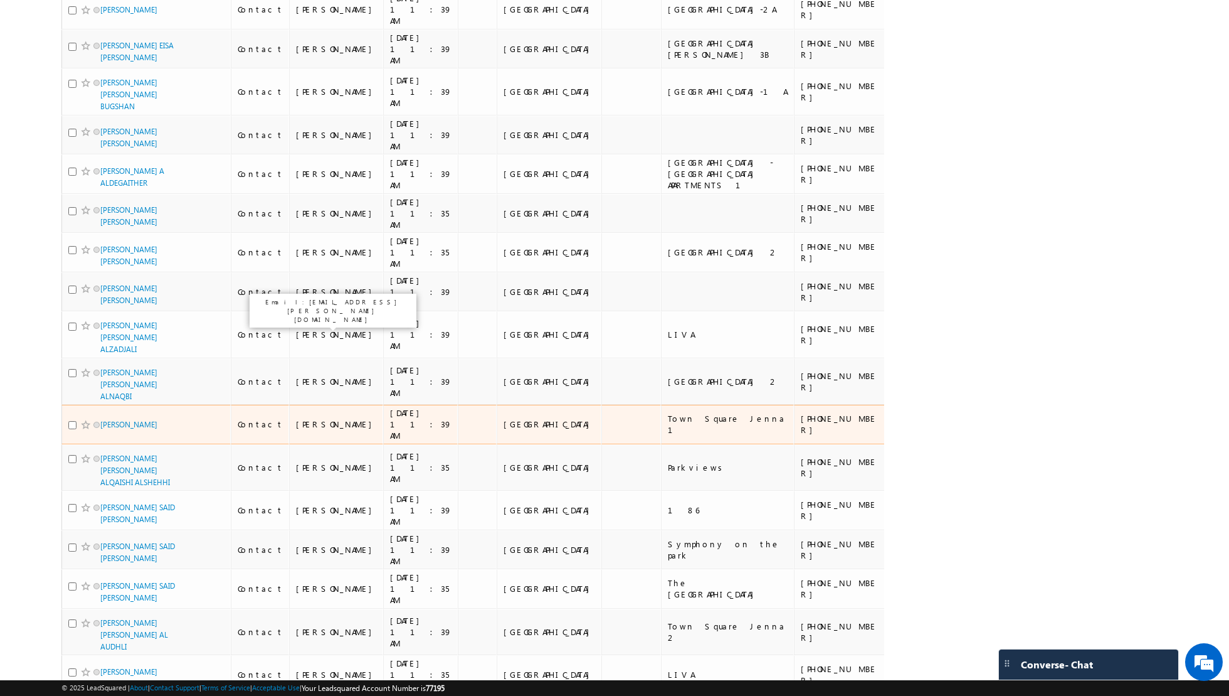
scroll to position [0, 0]
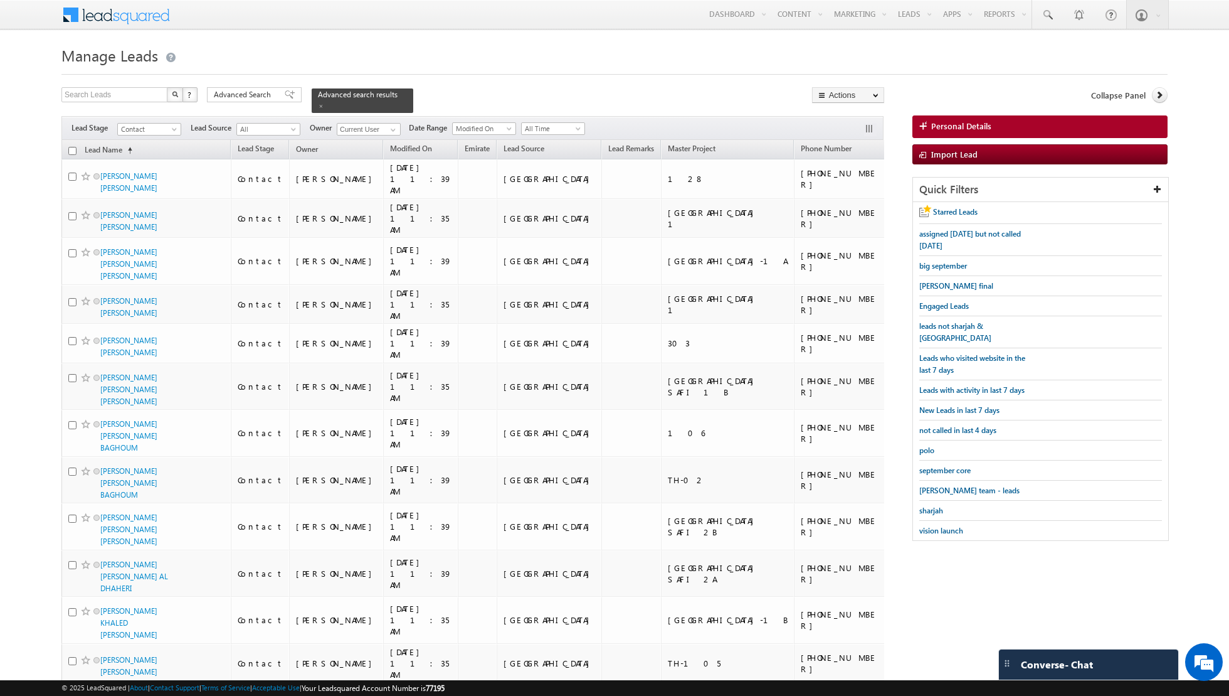
click at [71, 149] on input "checkbox" at bounding box center [72, 151] width 8 height 8
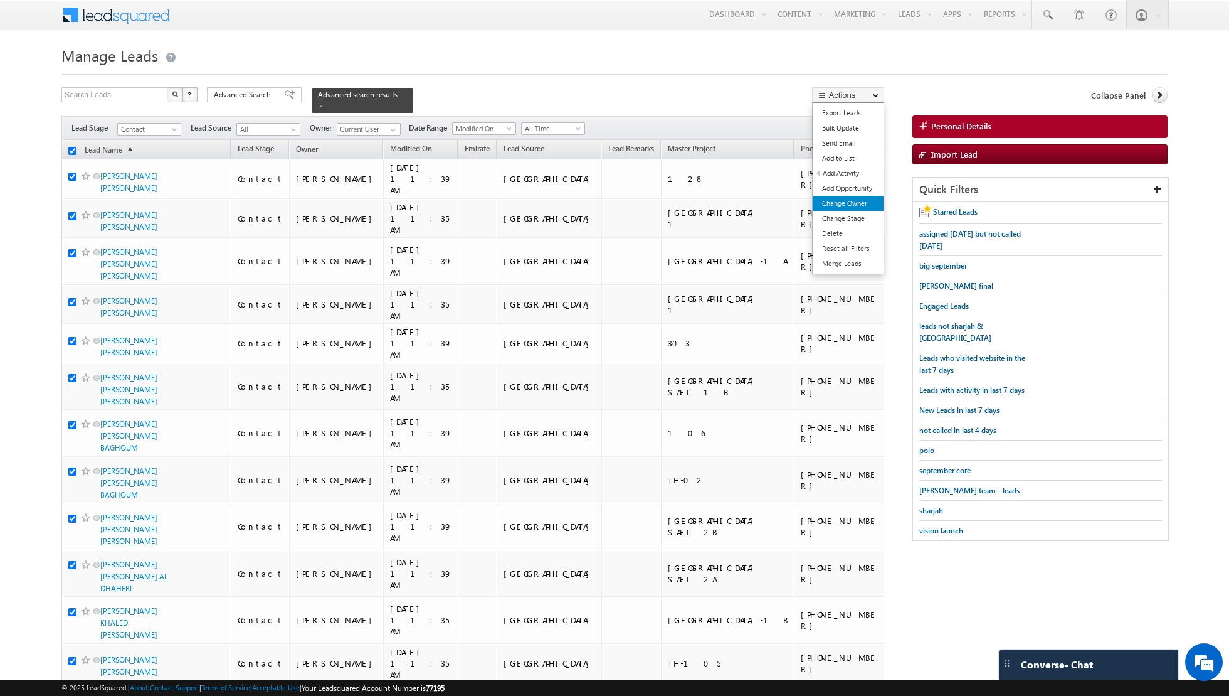
click at [839, 206] on link "Change Owner" at bounding box center [848, 203] width 71 height 15
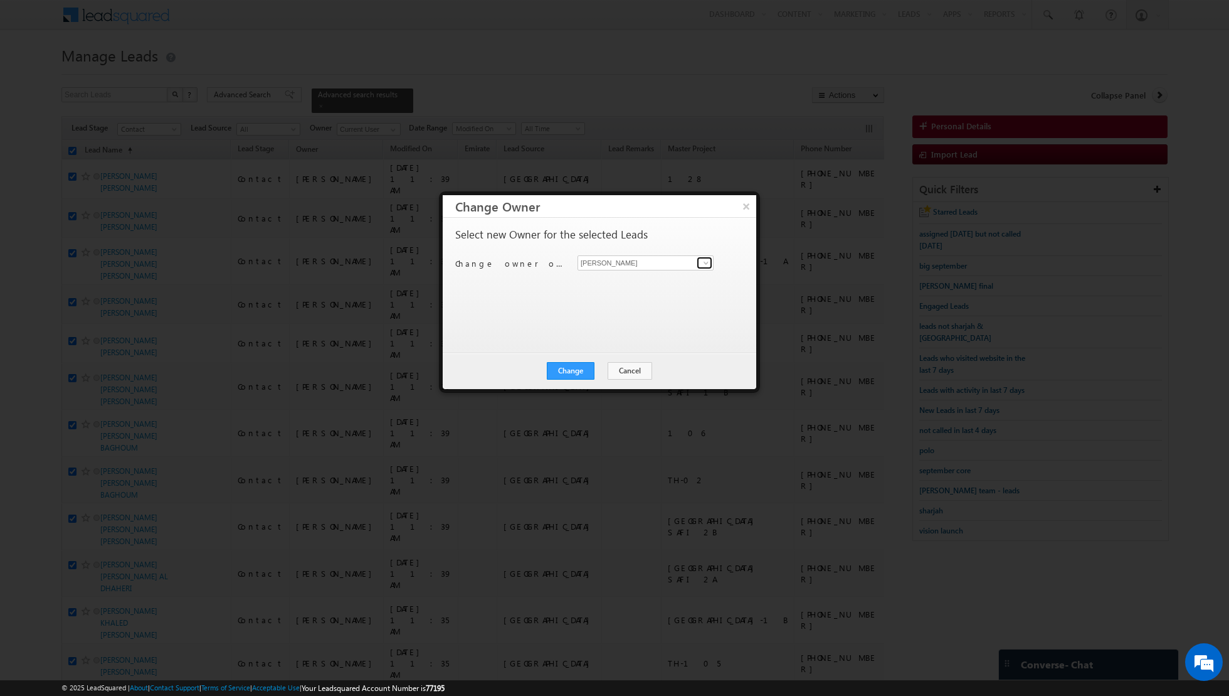
click at [705, 266] on span at bounding box center [706, 263] width 10 height 10
click at [677, 279] on link "[PERSON_NAME] [EMAIL_ADDRESS][PERSON_NAME][DOMAIN_NAME]" at bounding box center [646, 282] width 136 height 24
click at [573, 367] on button "Change" at bounding box center [571, 371] width 48 height 18
click at [598, 366] on button "Close" at bounding box center [601, 371] width 40 height 18
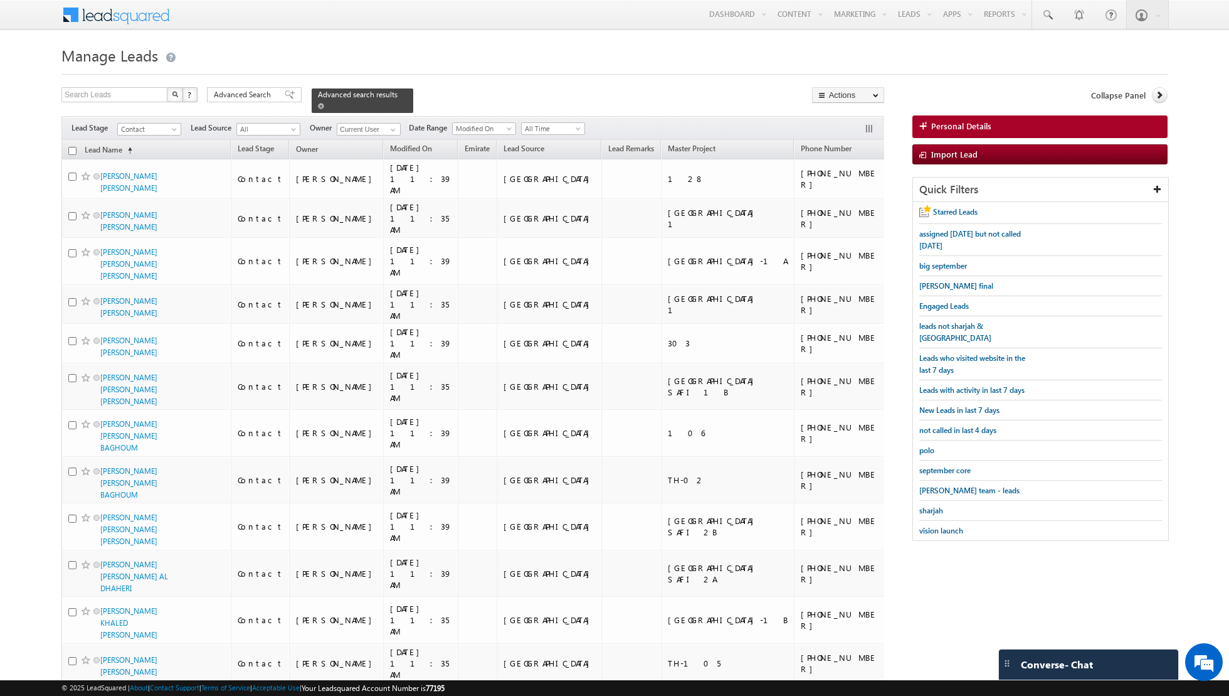
click at [318, 106] on span at bounding box center [321, 106] width 6 height 6
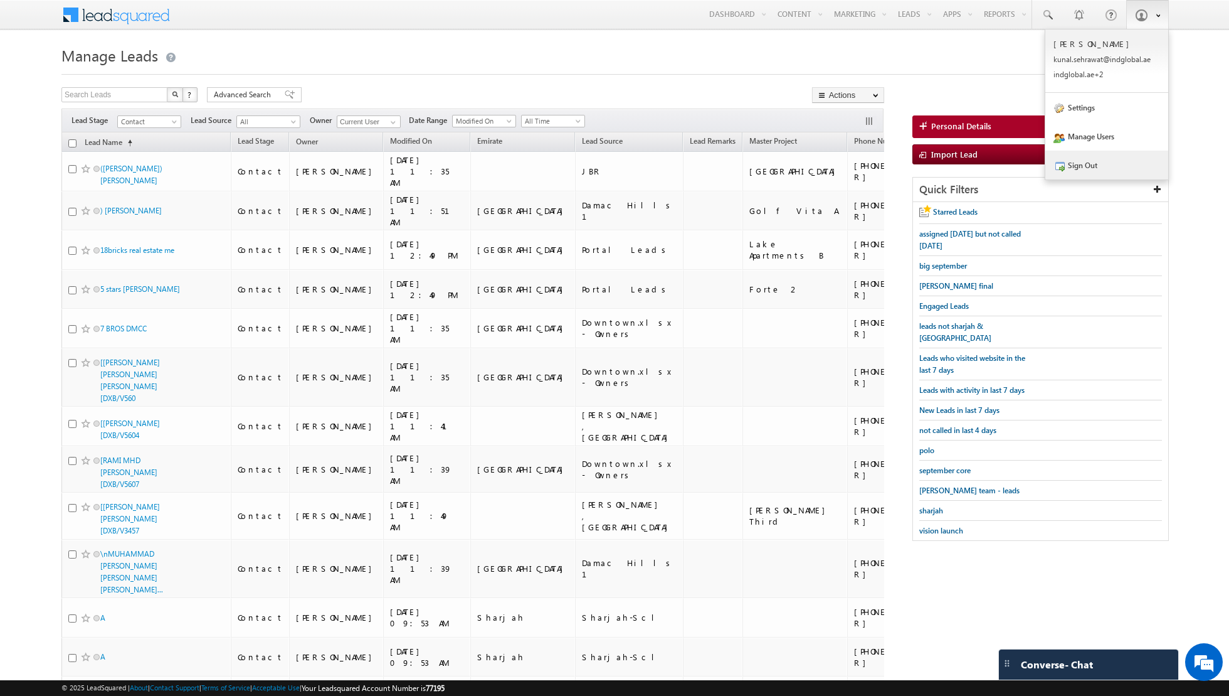
click at [1096, 163] on link "Sign Out" at bounding box center [1106, 165] width 123 height 29
